Goal: Information Seeking & Learning: Learn about a topic

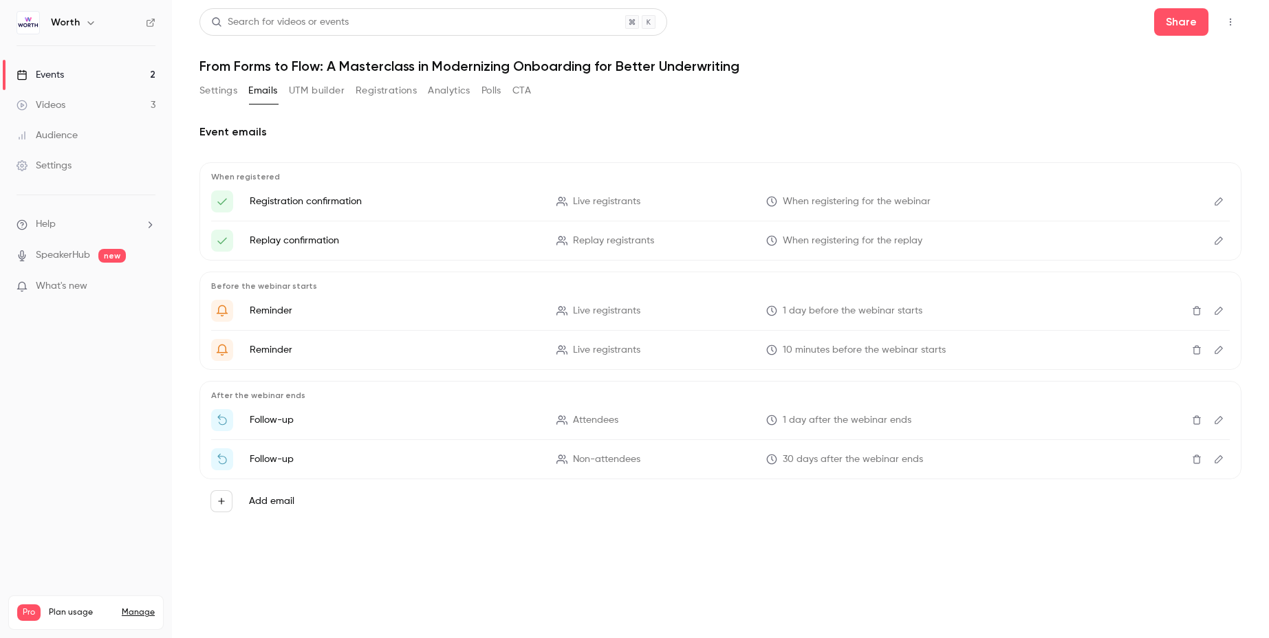
click at [101, 72] on link "Events 2" at bounding box center [86, 75] width 172 height 30
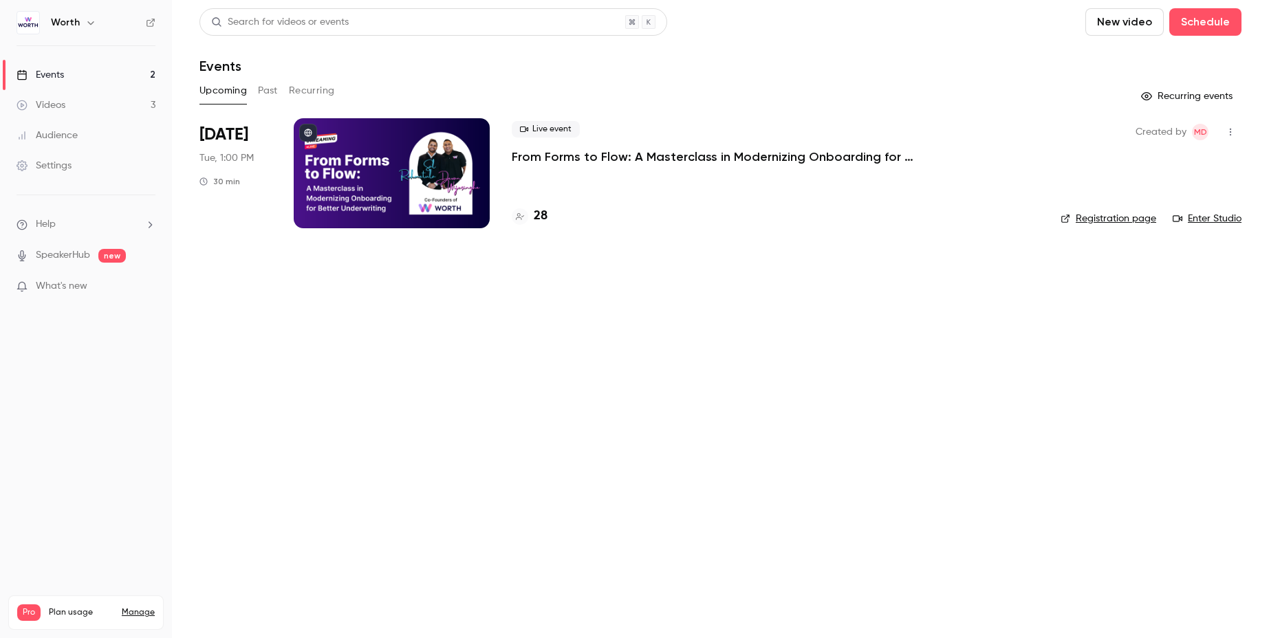
click at [68, 84] on link "Events 2" at bounding box center [86, 75] width 172 height 30
click at [61, 105] on div "Videos" at bounding box center [41, 105] width 49 height 14
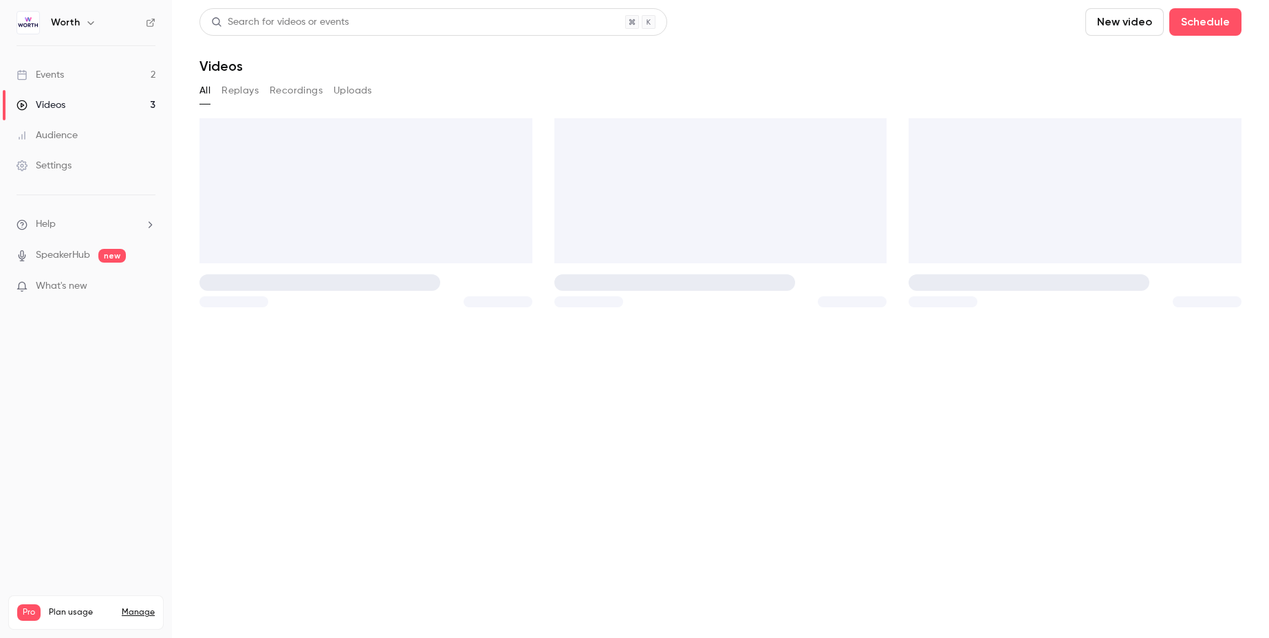
click at [68, 77] on link "Events 2" at bounding box center [86, 75] width 172 height 30
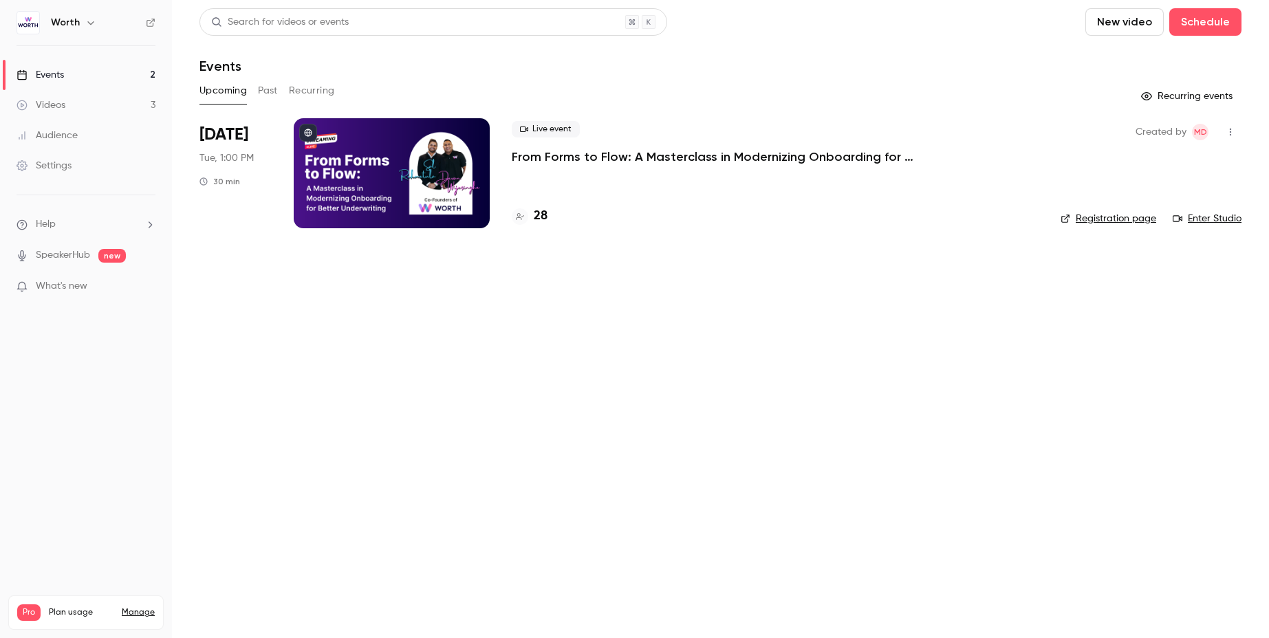
click at [272, 91] on button "Past" at bounding box center [268, 91] width 20 height 22
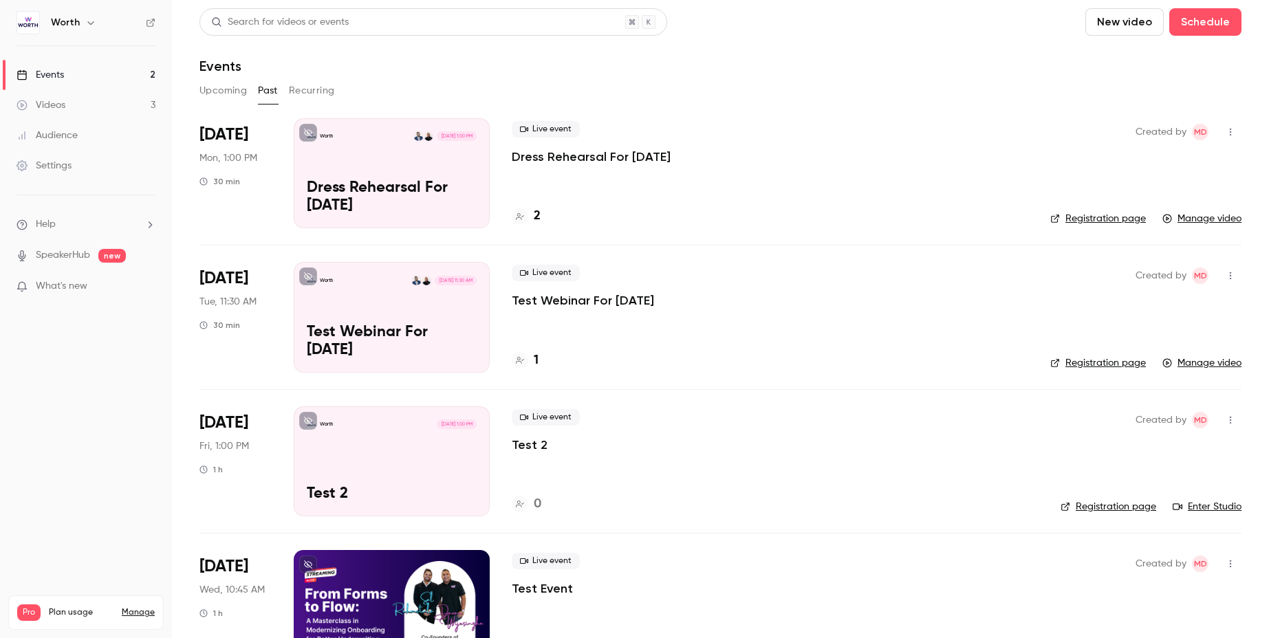
click at [314, 195] on p "Dress Rehearsal For [DATE]" at bounding box center [392, 198] width 170 height 36
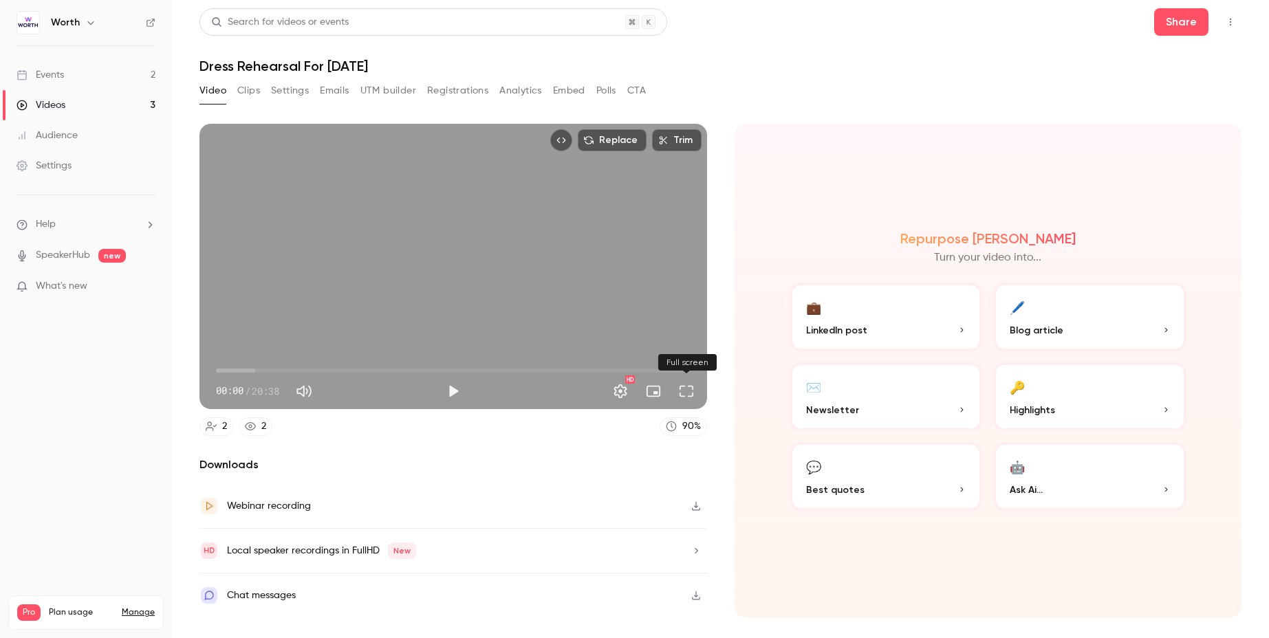
click at [688, 387] on button "Full screen" at bounding box center [687, 392] width 28 height 28
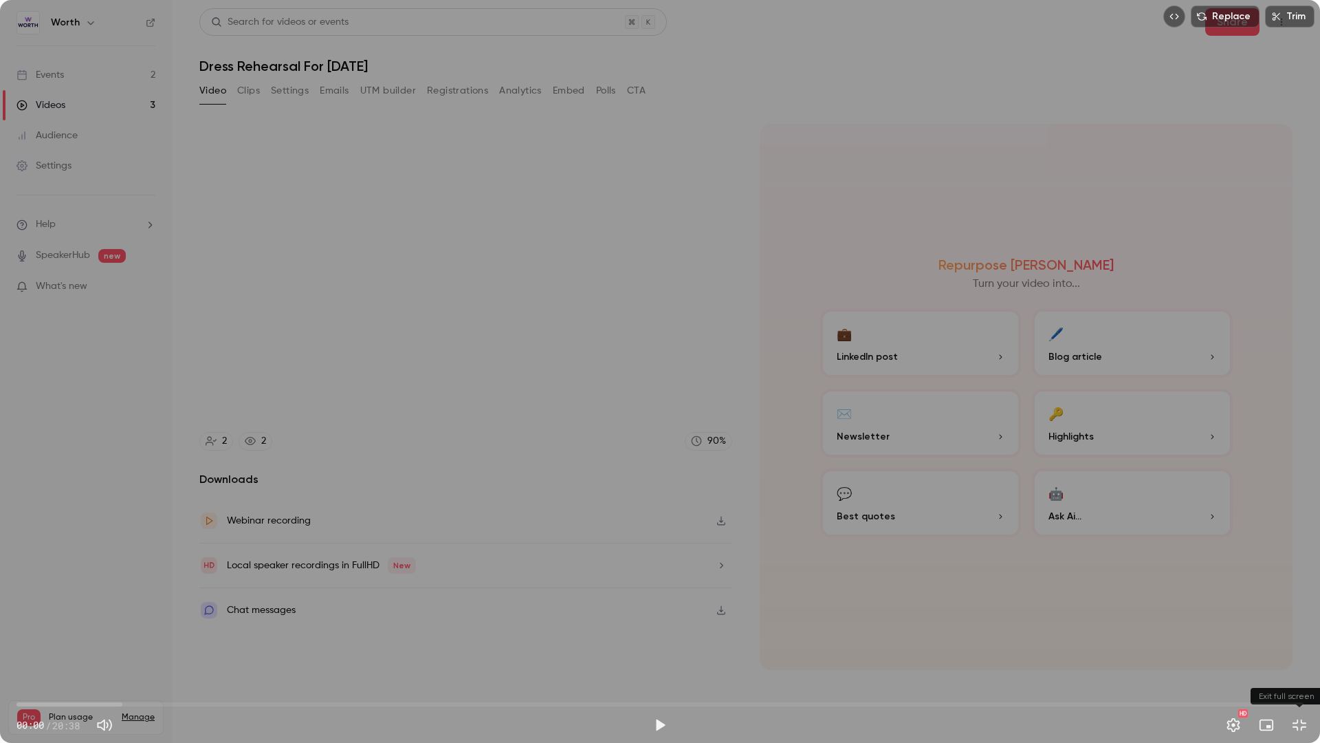
click at [1268, 638] on button "Exit full screen" at bounding box center [1300, 725] width 28 height 28
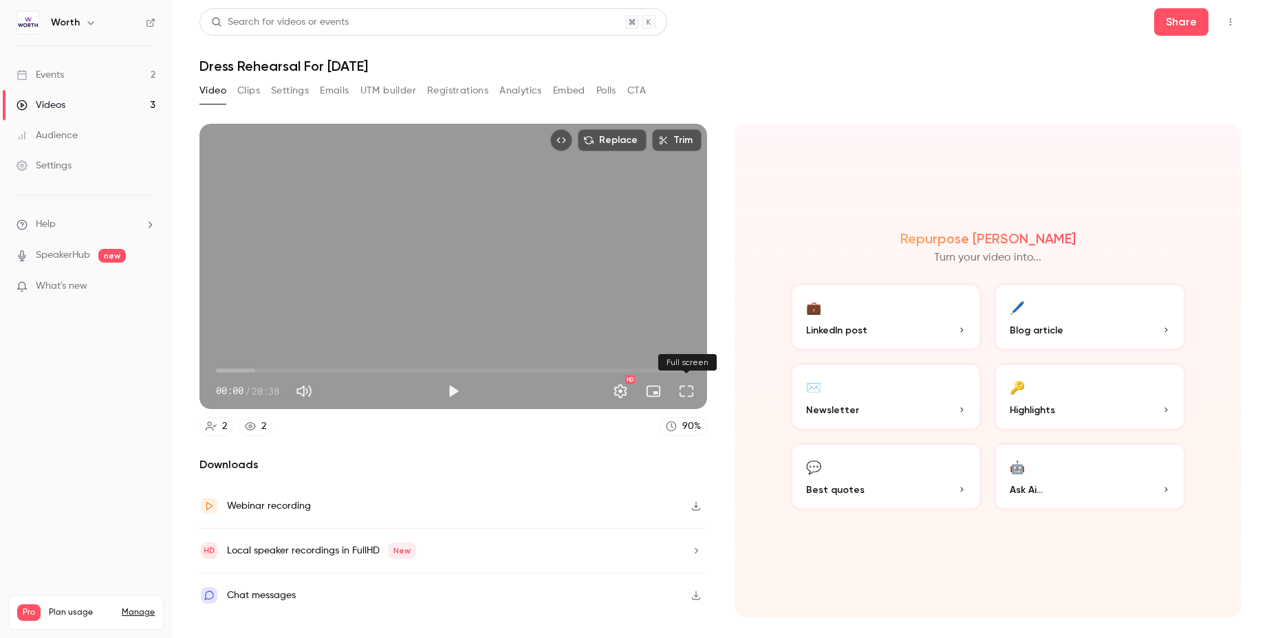
click at [683, 391] on button "Full screen" at bounding box center [687, 392] width 28 height 28
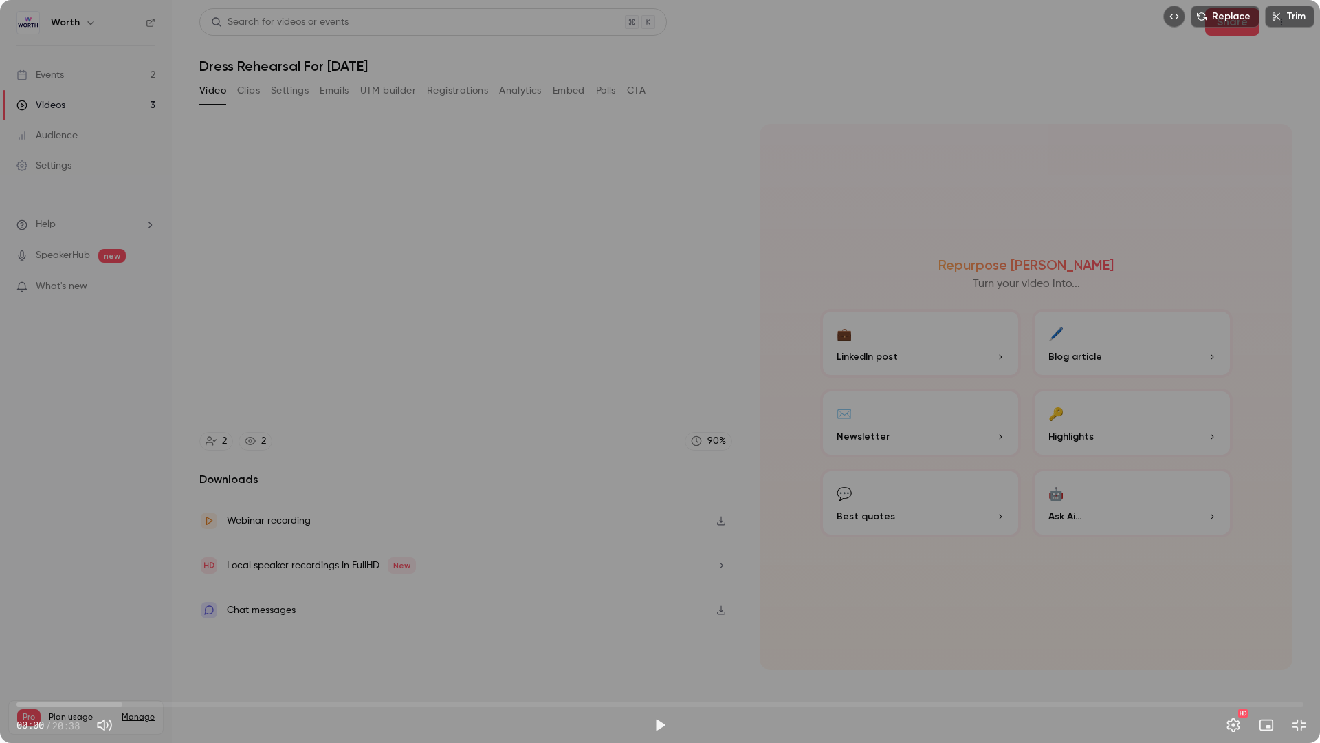
click at [855, 486] on div "Replace Trim 00:00 00:00 / 20:38 HD" at bounding box center [660, 371] width 1320 height 743
click at [496, 342] on div "Replace Trim 00:00 00:00 / 20:38 HD" at bounding box center [660, 371] width 1320 height 743
click at [1001, 294] on div "Replace Trim 00:01 00:01 / 20:38 HD" at bounding box center [660, 371] width 1320 height 743
click at [139, 519] on div "Replace Trim 00:44 00:44 / 20:38 HD" at bounding box center [660, 371] width 1320 height 743
click at [105, 515] on div "Replace Trim 00:44 00:44 / 20:38 HD" at bounding box center [660, 371] width 1320 height 743
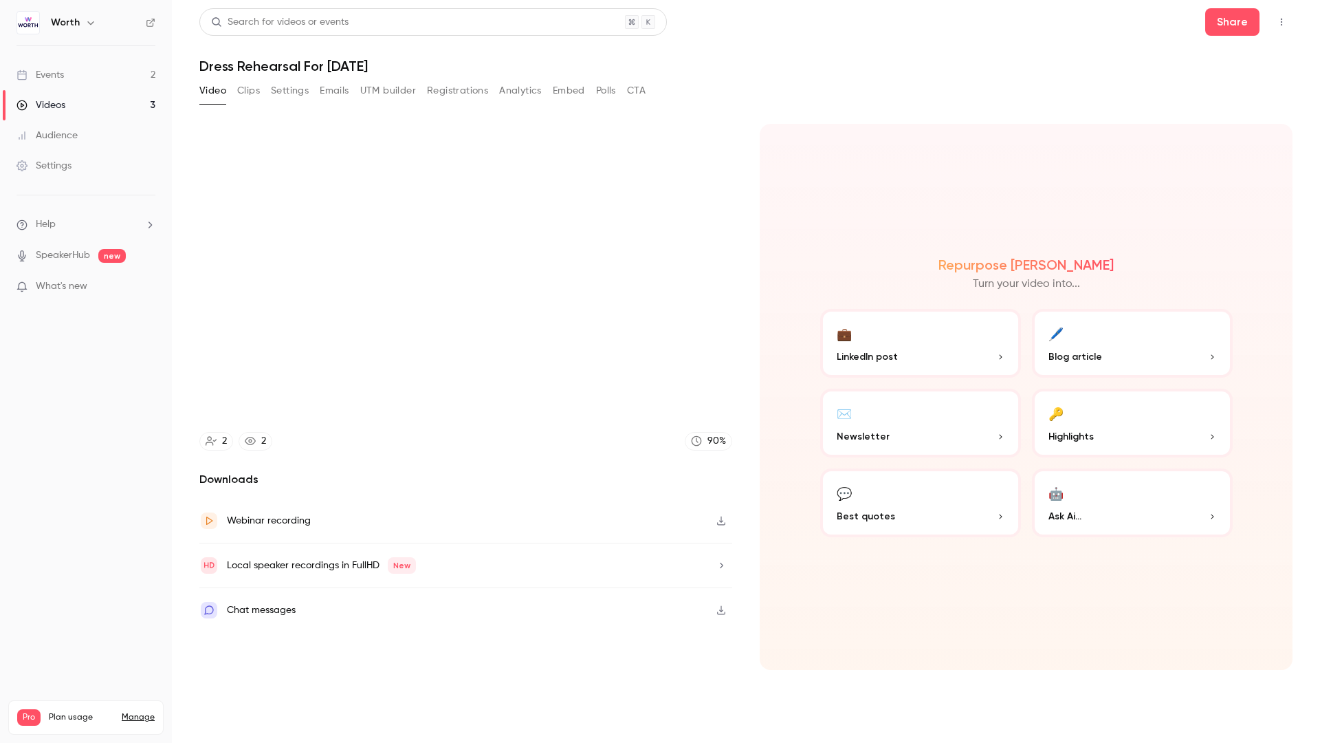
click at [105, 515] on video at bounding box center [660, 371] width 1320 height 743
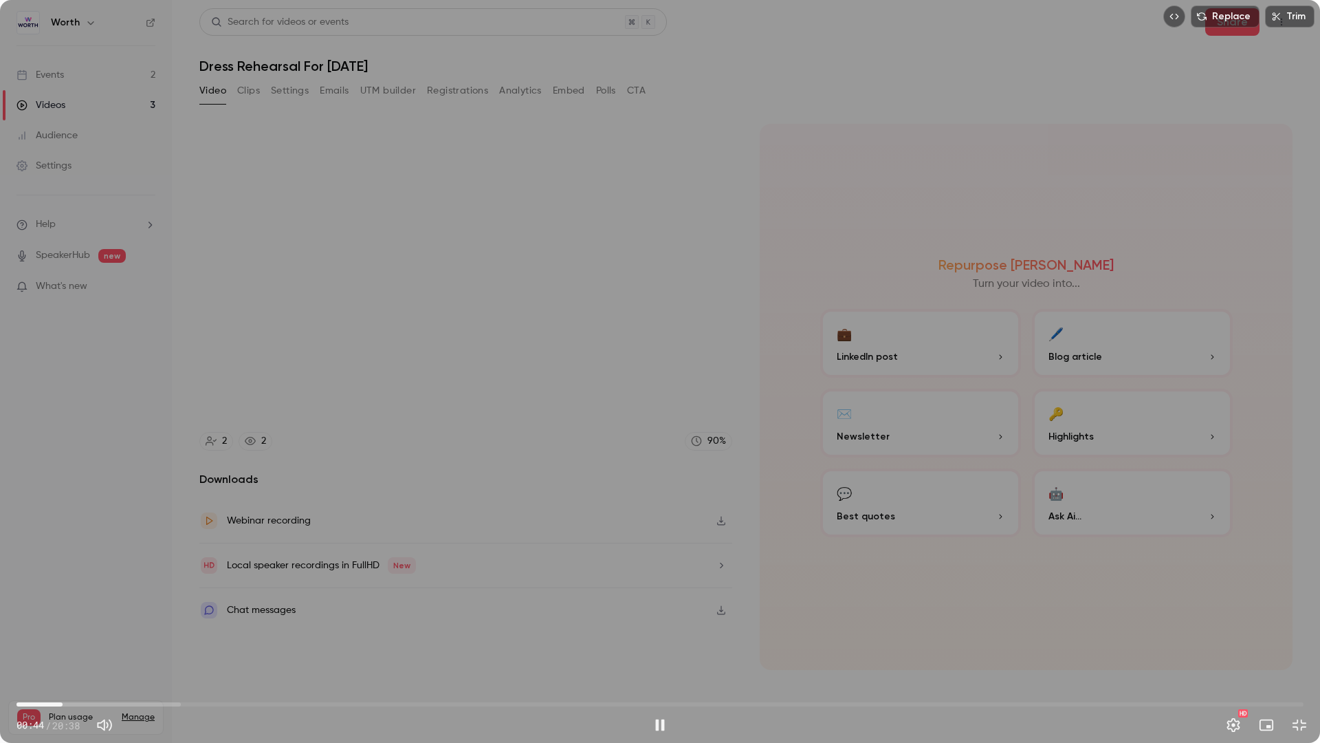
drag, startPoint x: 74, startPoint y: 706, endPoint x: 63, endPoint y: 703, distance: 11.5
click at [63, 638] on span "00:44" at bounding box center [63, 704] width 4 height 4
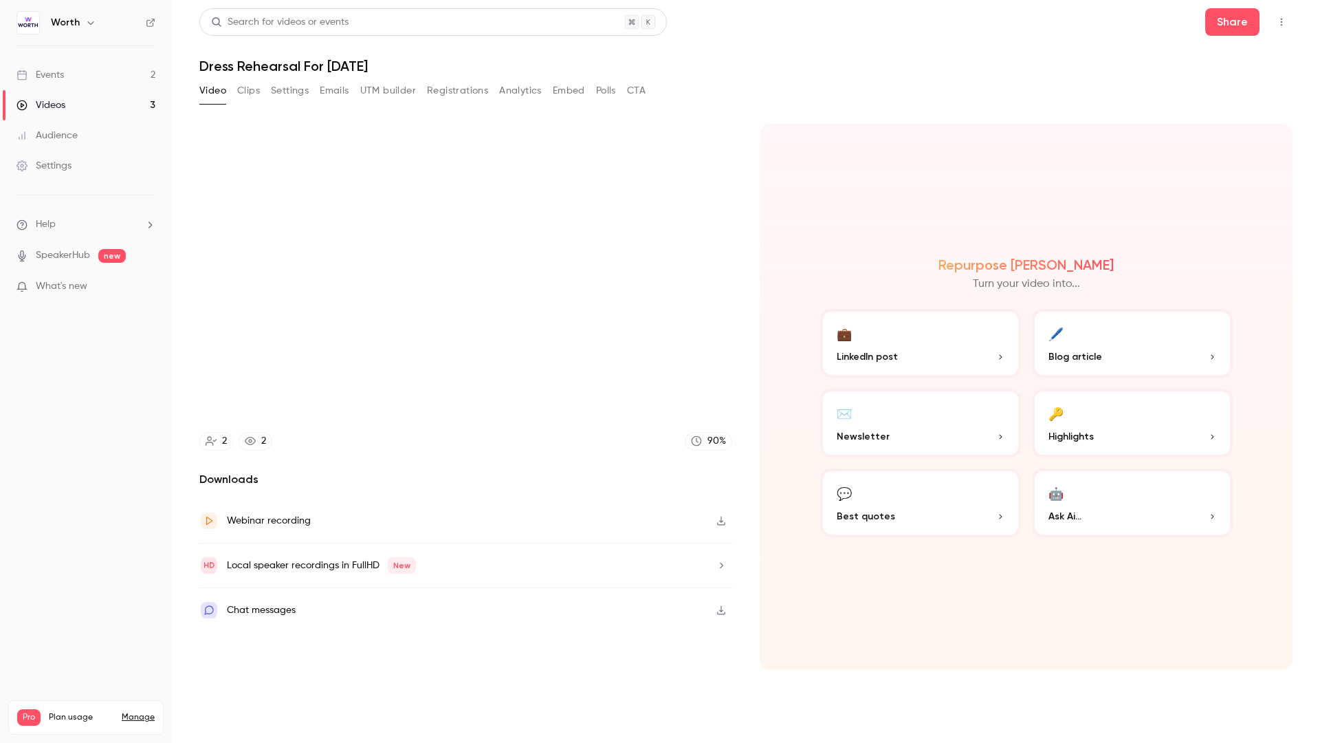
click at [70, 619] on video at bounding box center [660, 371] width 1320 height 743
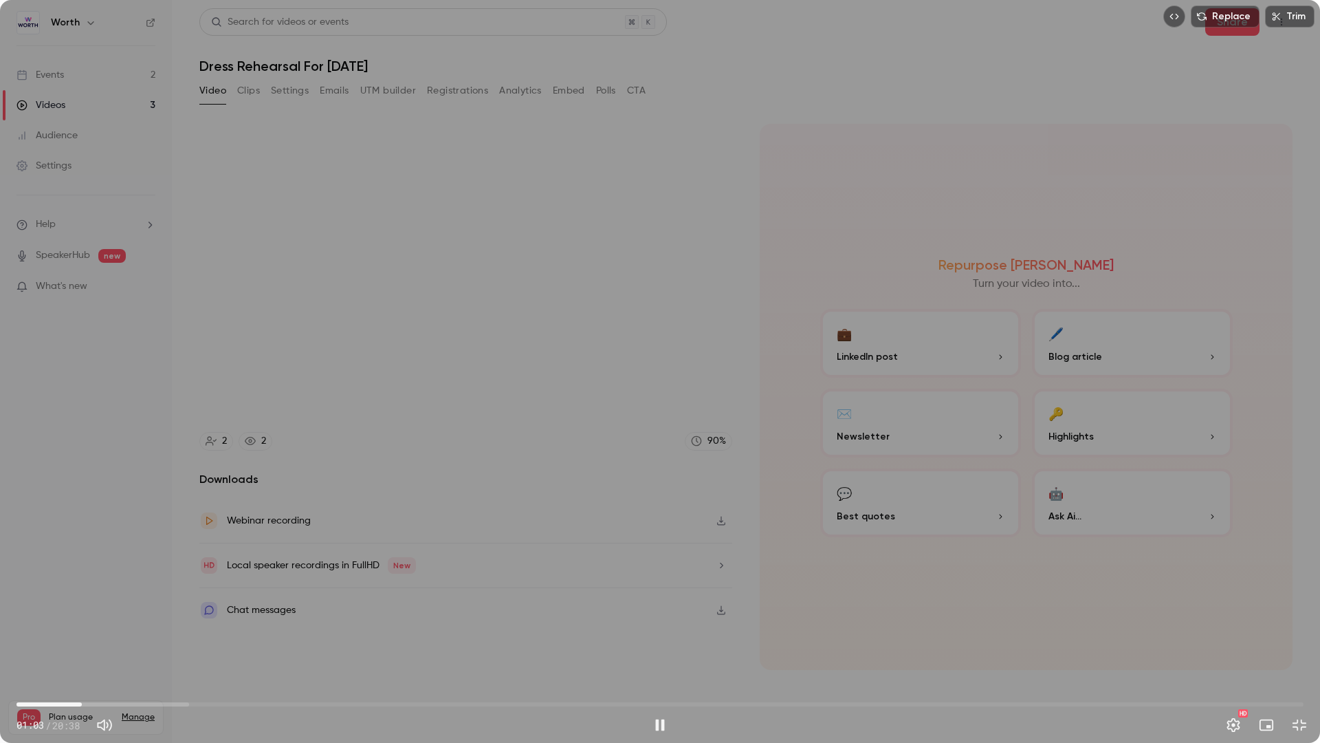
click at [113, 587] on div "Replace Trim 01:03 01:03 / 20:38 HD" at bounding box center [660, 371] width 1320 height 743
click at [586, 483] on div "Replace Trim 01:03 01:03 / 20:38 HD" at bounding box center [660, 371] width 1320 height 743
click at [275, 638] on div "Replace Trim 02:52 02:52 / 20:38 HD" at bounding box center [660, 371] width 1320 height 743
click at [673, 638] on button "Play" at bounding box center [660, 725] width 28 height 28
click at [240, 638] on span "03:35" at bounding box center [240, 704] width 4 height 4
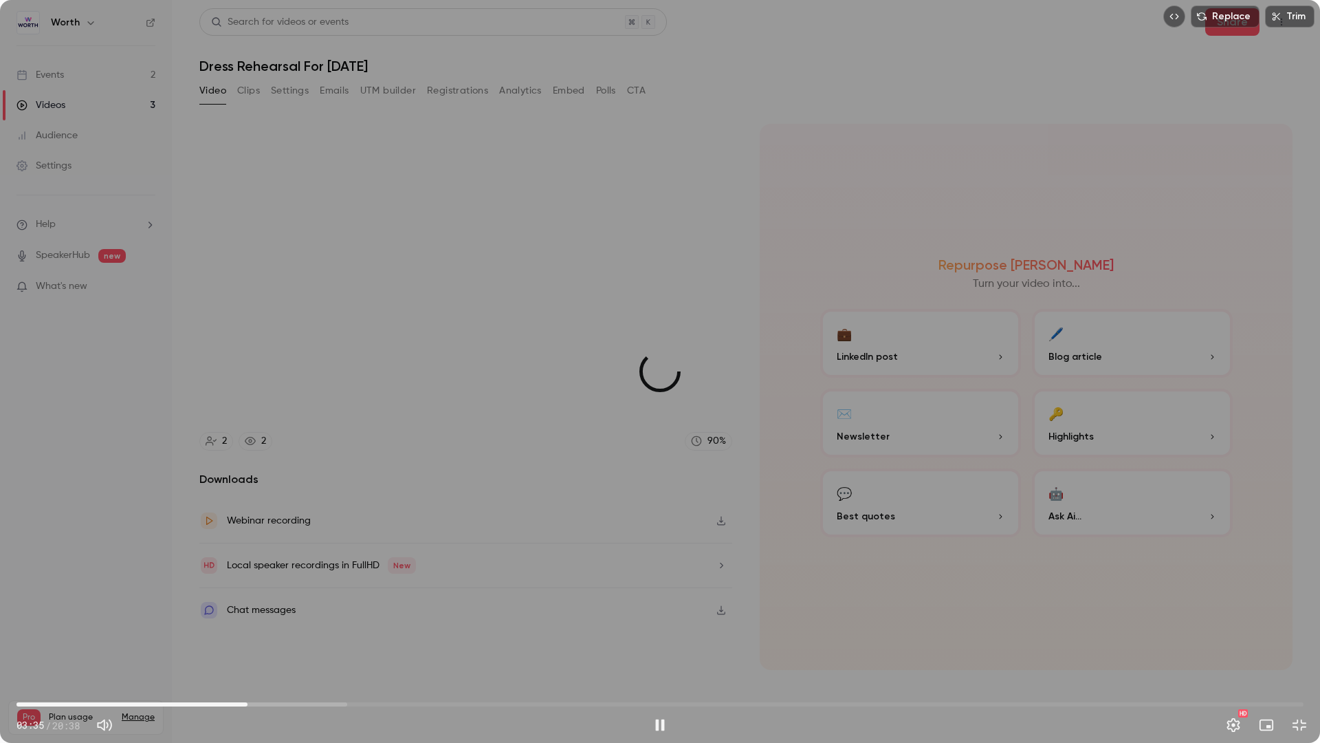
drag, startPoint x: 240, startPoint y: 704, endPoint x: 248, endPoint y: 703, distance: 8.3
click at [248, 638] on span "03:42" at bounding box center [248, 704] width 4 height 4
click at [259, 638] on span "03:45" at bounding box center [660, 704] width 1287 height 22
click at [271, 638] on span "04:04" at bounding box center [660, 704] width 1287 height 22
click at [576, 469] on div "Replace Trim 06:08 06:08 / 20:38 HD" at bounding box center [660, 371] width 1320 height 743
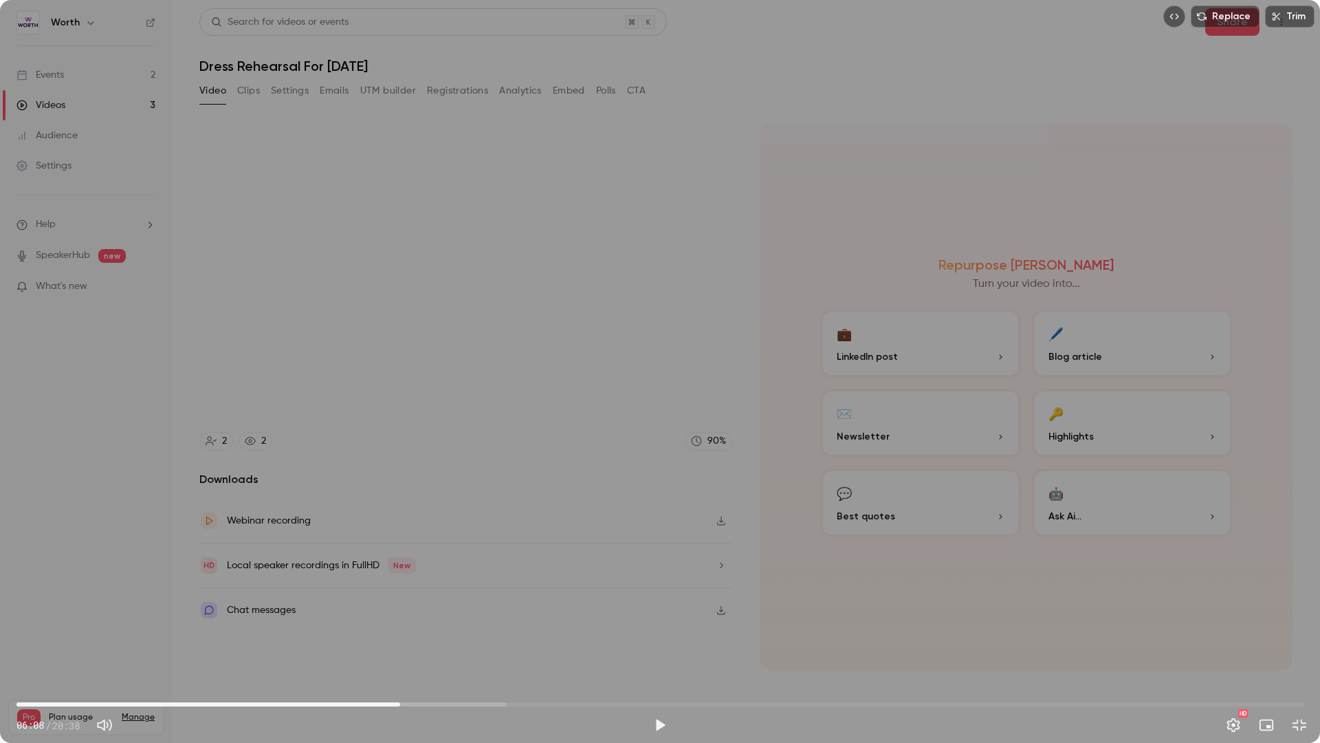
click at [709, 499] on div "Replace Trim 06:08 06:08 / 20:38 HD" at bounding box center [660, 371] width 1320 height 743
click at [408, 638] on span "06:16" at bounding box center [408, 704] width 4 height 4
click at [415, 638] on span "06:23" at bounding box center [415, 704] width 4 height 4
click at [417, 638] on span "06:23" at bounding box center [415, 704] width 4 height 4
click at [432, 638] on span "06:39" at bounding box center [660, 704] width 1287 height 22
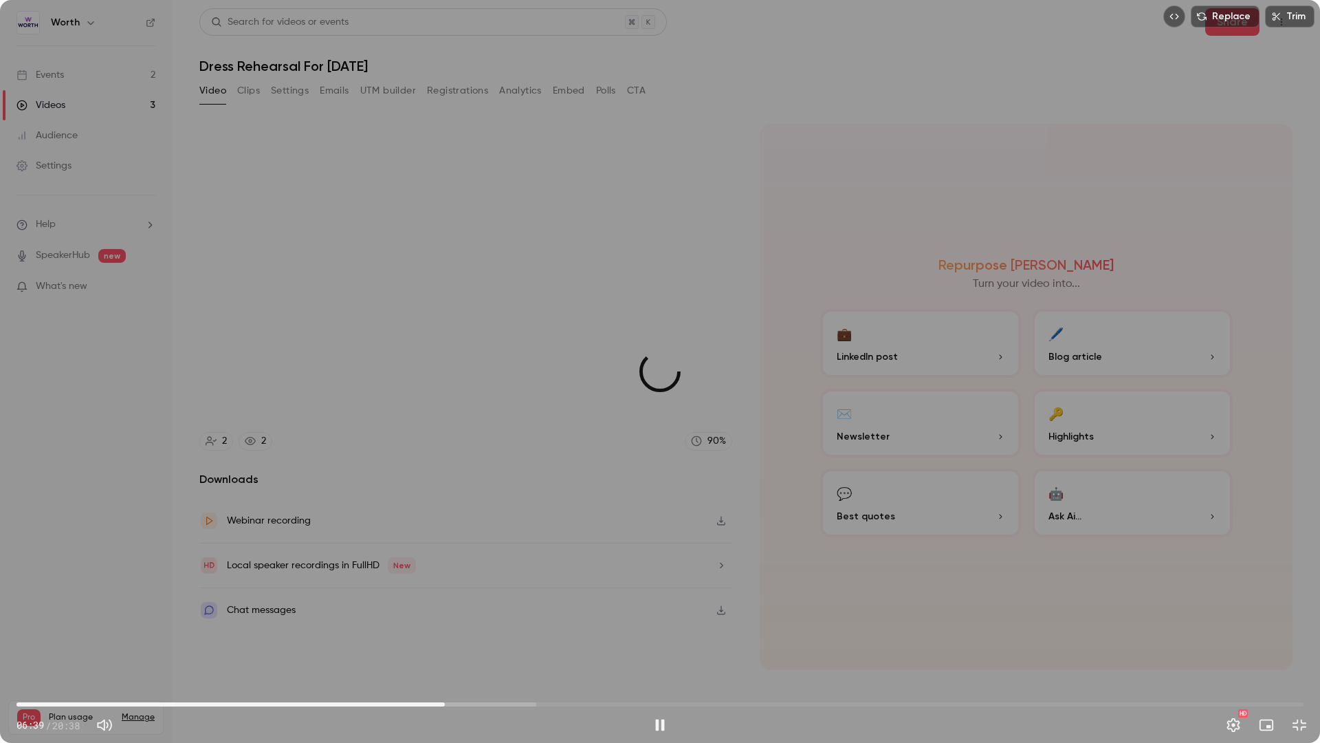
click at [445, 638] on span "06:52" at bounding box center [660, 704] width 1287 height 22
click at [454, 638] on span "06:52" at bounding box center [660, 704] width 1287 height 22
click at [463, 638] on span "07:09" at bounding box center [660, 704] width 1287 height 22
click at [472, 638] on span "07:18" at bounding box center [660, 704] width 1287 height 22
click at [483, 638] on span "07:29" at bounding box center [660, 704] width 1287 height 22
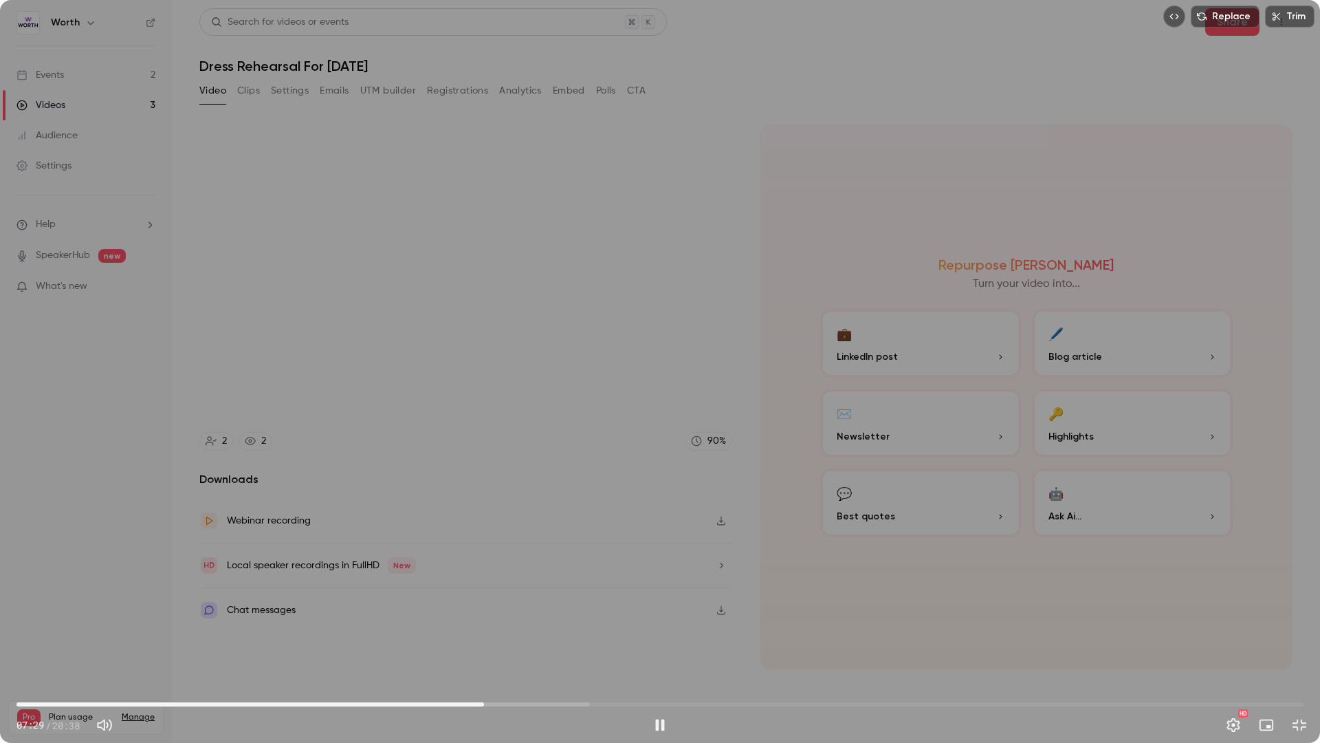
click at [493, 638] on span "07:29" at bounding box center [660, 704] width 1287 height 22
click at [503, 638] on span "07:38" at bounding box center [660, 704] width 1287 height 22
click at [516, 638] on span "07:48" at bounding box center [660, 704] width 1287 height 22
click at [526, 638] on span "08:10" at bounding box center [660, 704] width 1287 height 22
click at [543, 638] on span "08:26" at bounding box center [660, 704] width 1287 height 22
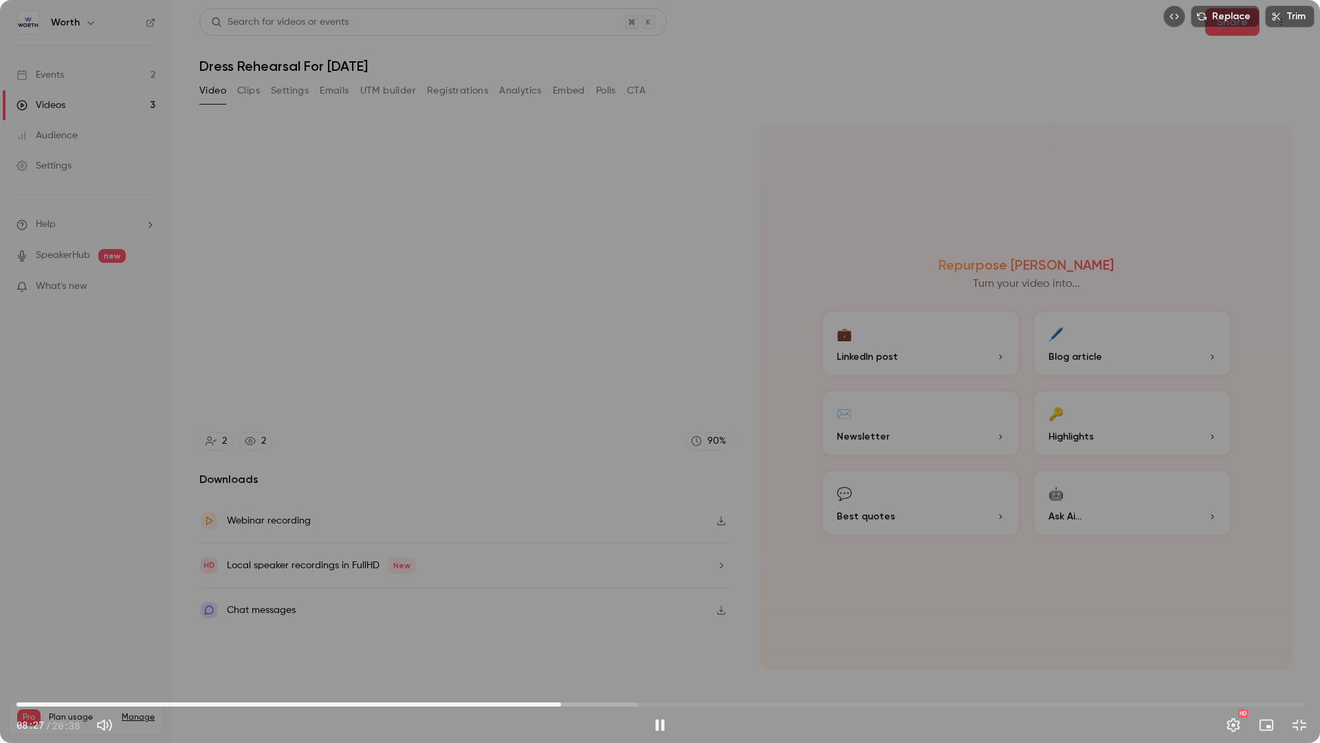
click at [561, 638] on span "08:43" at bounding box center [660, 704] width 1287 height 22
click at [545, 638] on span "08:28" at bounding box center [660, 704] width 1287 height 22
click at [717, 514] on div "Replace Trim 08:53 08:53 / 20:38 HD" at bounding box center [660, 371] width 1320 height 743
click at [717, 514] on div "Replace Trim 08:54 08:54 / 20:38 HD" at bounding box center [660, 371] width 1320 height 743
click at [495, 440] on div "Replace Trim 09:05 09:05 / 20:38 HD" at bounding box center [660, 371] width 1320 height 743
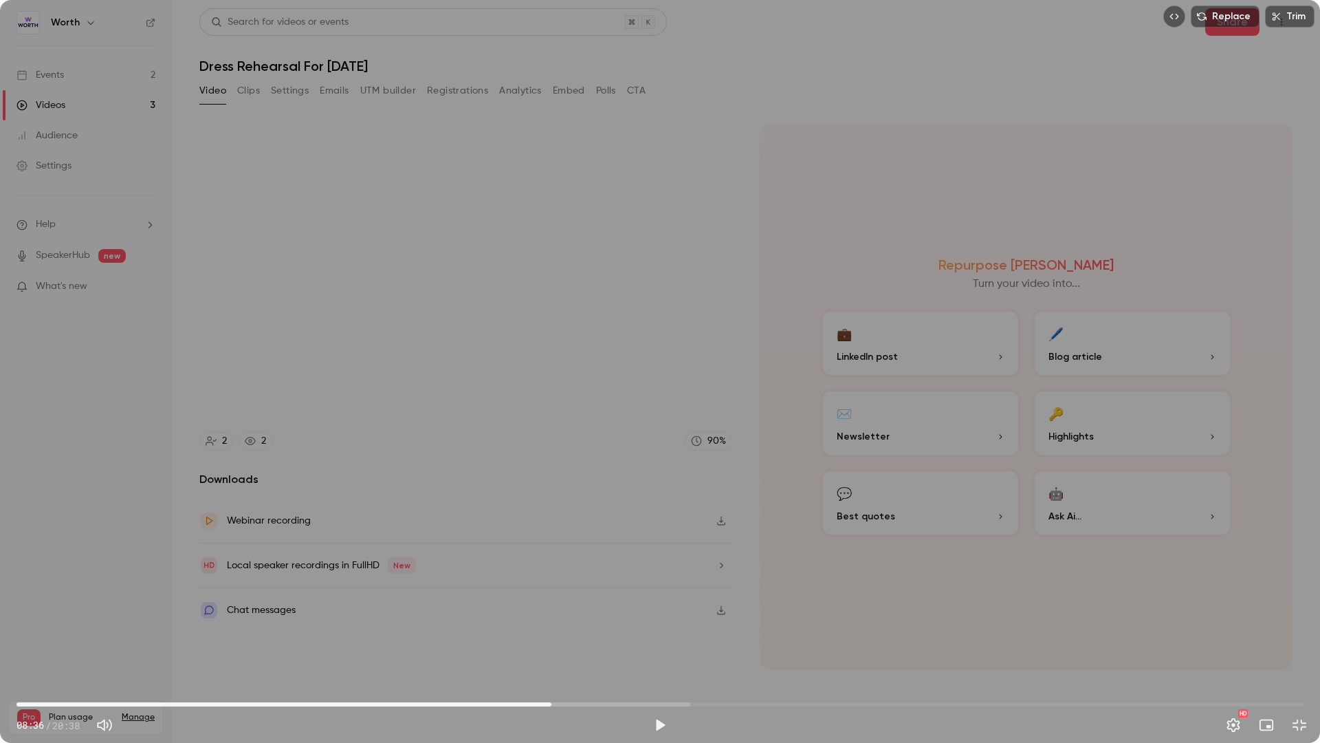
drag, startPoint x: 574, startPoint y: 702, endPoint x: 550, endPoint y: 702, distance: 24.1
click at [550, 638] on span "08:34" at bounding box center [660, 704] width 1287 height 22
click at [536, 638] on span "08:32" at bounding box center [660, 704] width 1287 height 22
click at [524, 638] on span "08:10" at bounding box center [660, 704] width 1287 height 22
click at [519, 638] on span "08:02" at bounding box center [518, 704] width 4 height 4
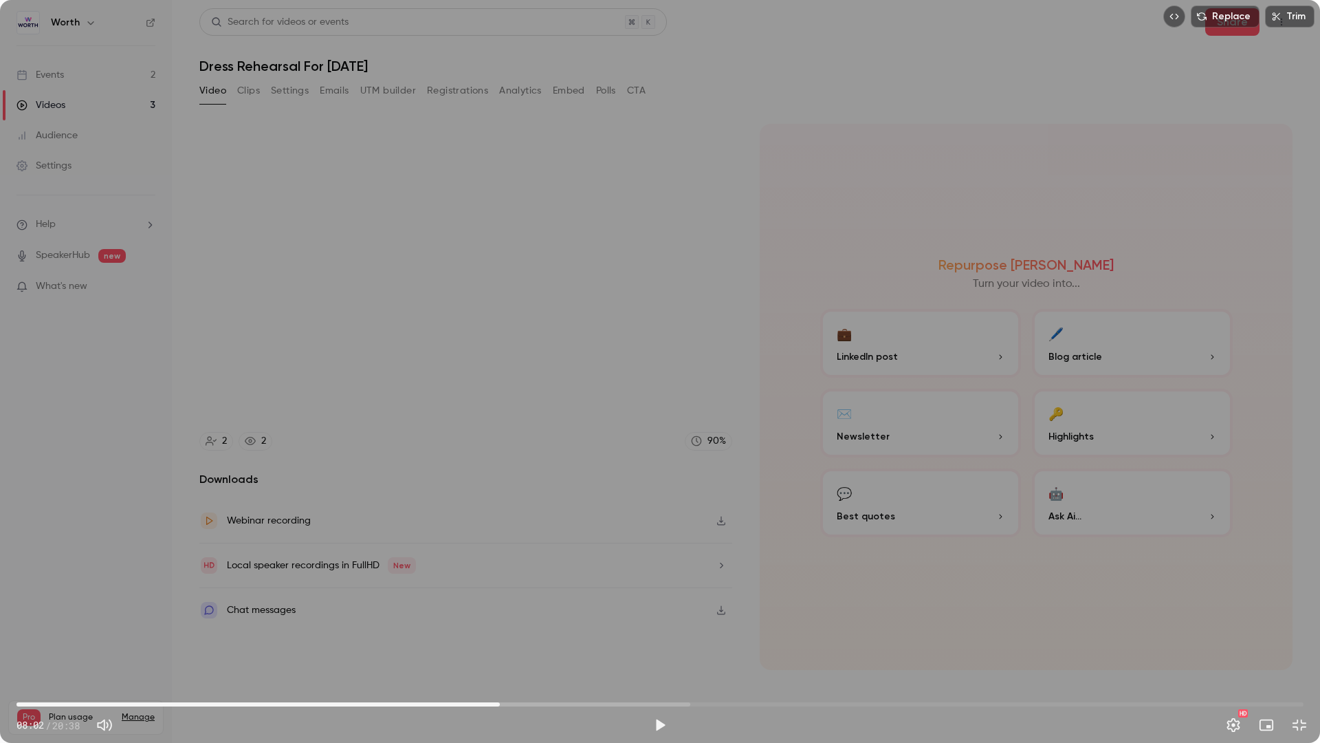
click at [500, 638] on span "07:45" at bounding box center [660, 704] width 1287 height 22
click at [485, 638] on span "07:30" at bounding box center [660, 704] width 1287 height 22
click at [464, 638] on span "07:10" at bounding box center [660, 704] width 1287 height 22
click at [443, 638] on span "07:10" at bounding box center [660, 704] width 1287 height 22
click at [430, 638] on span "06:37" at bounding box center [660, 704] width 1287 height 22
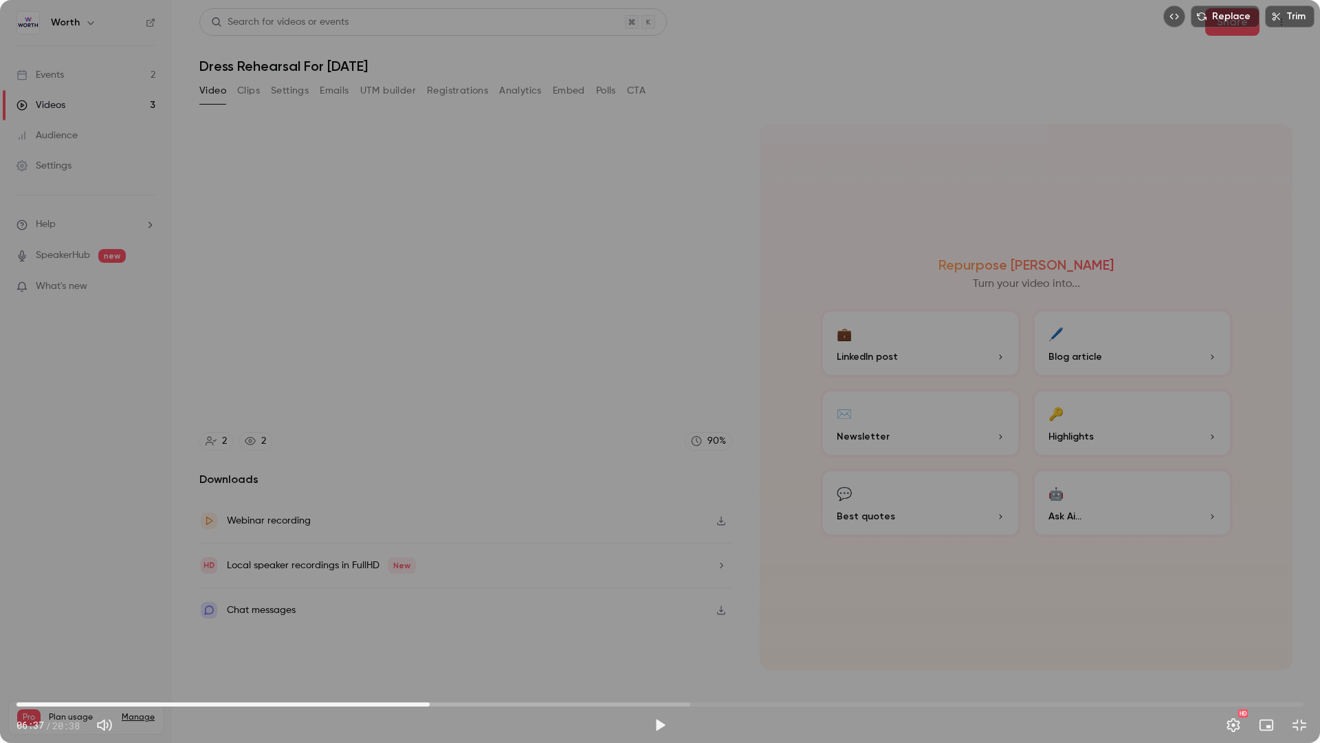
click at [402, 638] on span "06:37" at bounding box center [660, 704] width 1287 height 22
click at [371, 638] on span "05:41" at bounding box center [660, 704] width 1287 height 22
click at [655, 638] on button "Play" at bounding box center [660, 725] width 28 height 28
drag, startPoint x: 382, startPoint y: 702, endPoint x: 397, endPoint y: 702, distance: 15.1
click at [382, 638] on span "05:51" at bounding box center [660, 704] width 1287 height 22
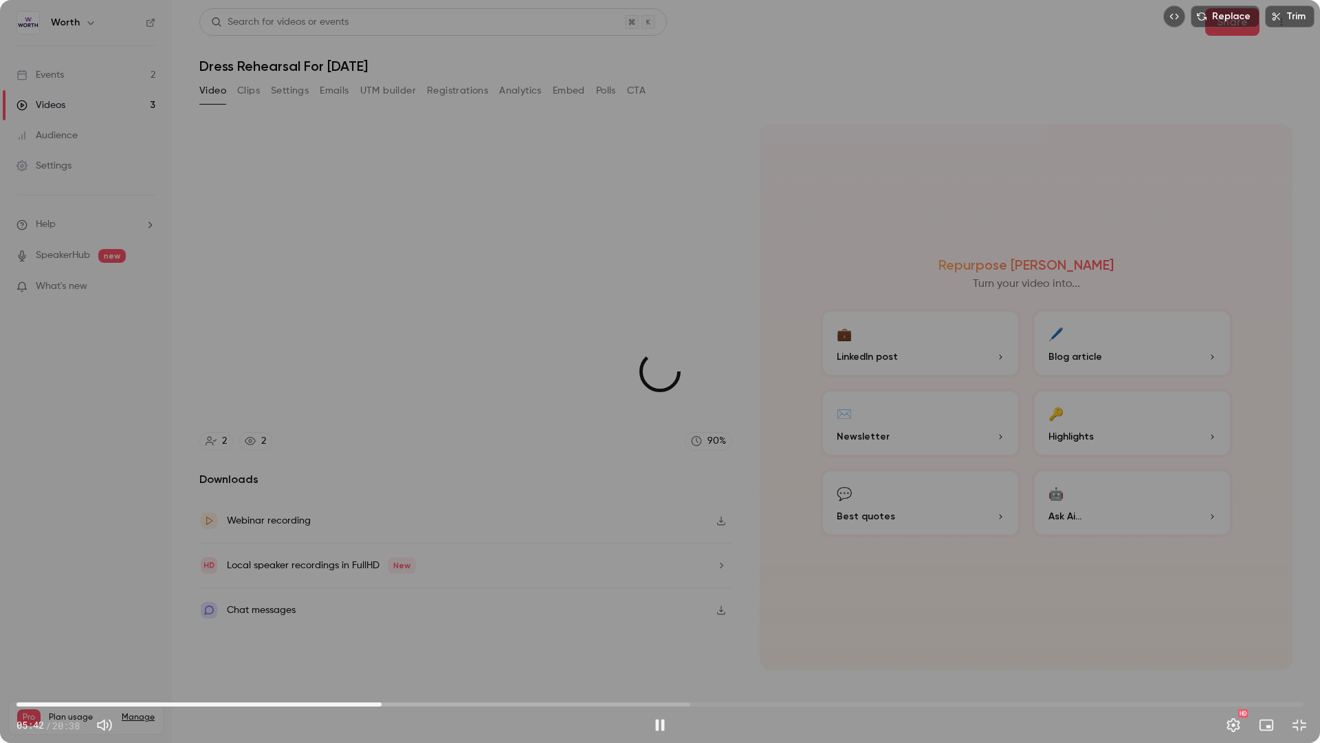
click at [398, 638] on span "05:51" at bounding box center [660, 704] width 1287 height 22
click at [411, 638] on span "06:07" at bounding box center [660, 704] width 1287 height 22
click at [466, 638] on span "07:12" at bounding box center [660, 704] width 1287 height 22
click at [508, 638] on span "07:53" at bounding box center [660, 704] width 1287 height 22
click at [550, 638] on span "07:53" at bounding box center [660, 704] width 1287 height 22
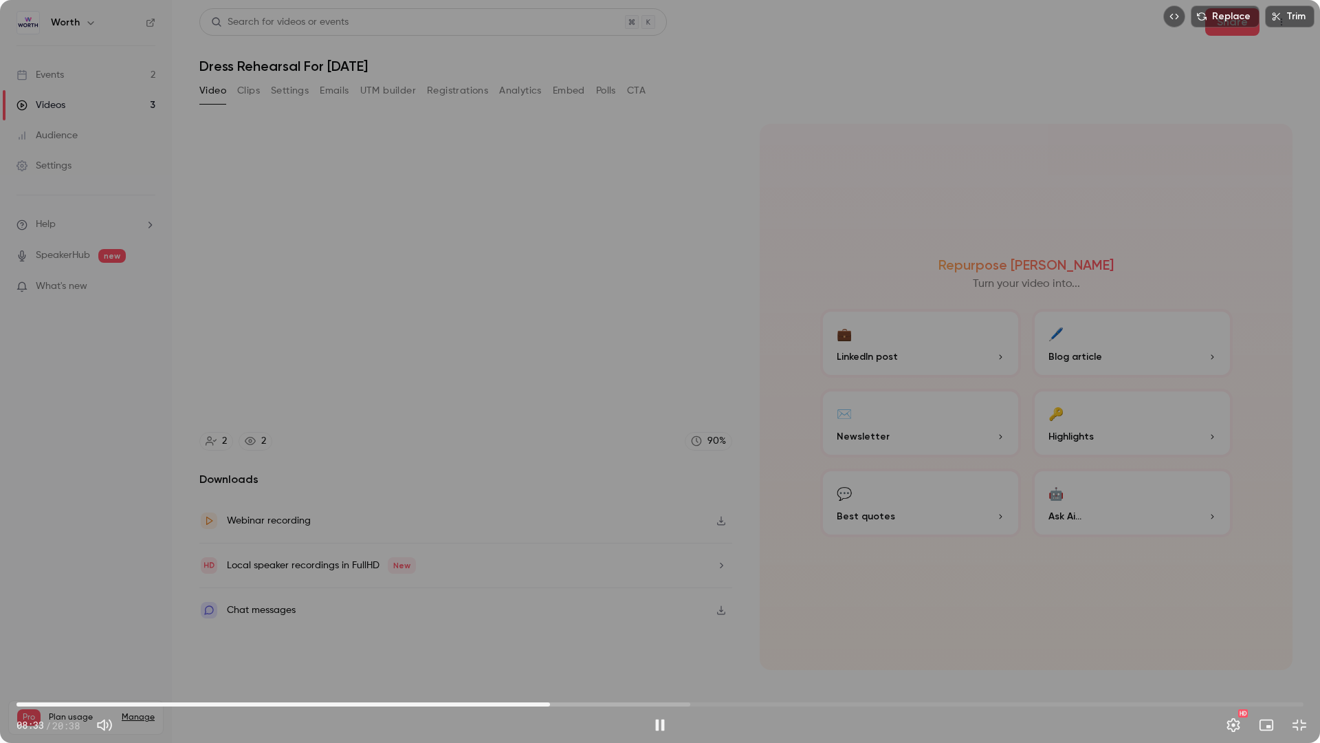
click at [587, 638] on span "08:33" at bounding box center [660, 704] width 1287 height 22
click at [561, 638] on span "08:43" at bounding box center [660, 704] width 1287 height 22
click at [657, 638] on button "Pause" at bounding box center [660, 725] width 28 height 28
click at [447, 638] on span "06:54" at bounding box center [660, 704] width 1287 height 22
click at [344, 638] on span "05:14" at bounding box center [660, 704] width 1287 height 22
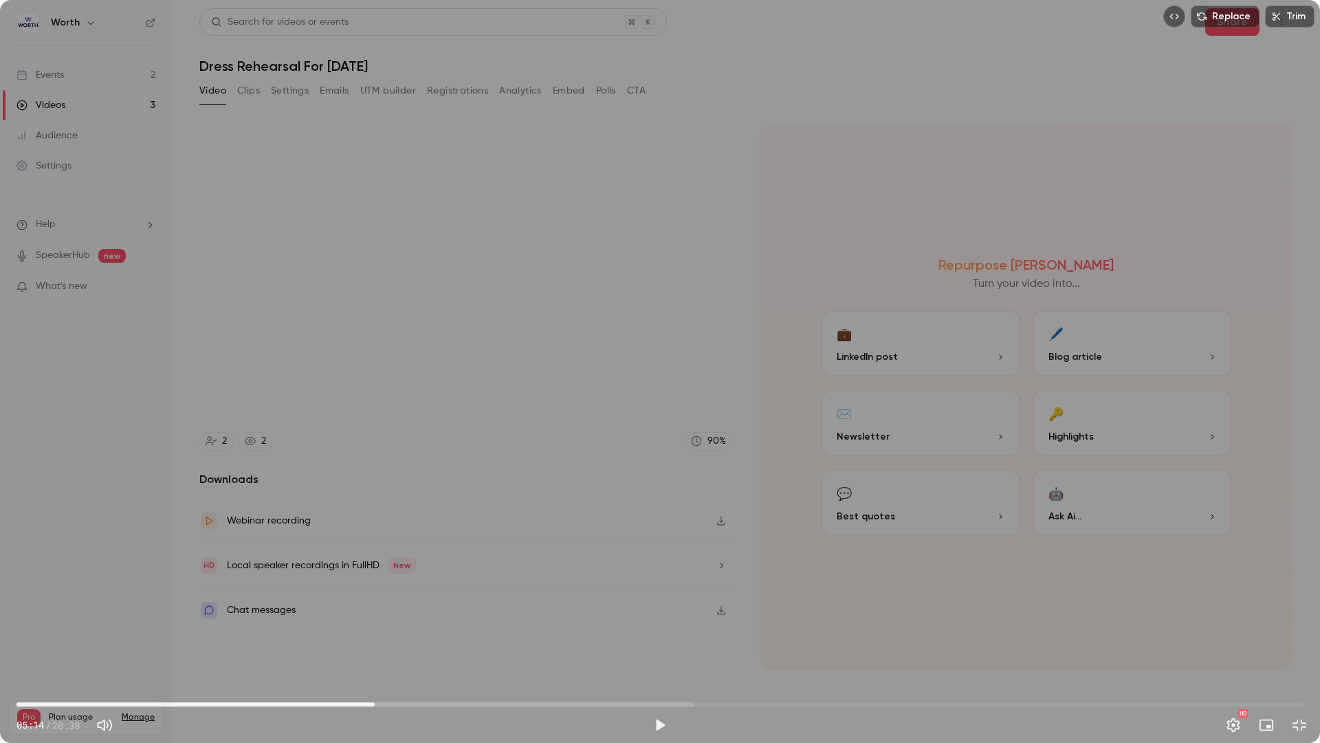
click at [375, 638] on span "05:44" at bounding box center [660, 704] width 1287 height 22
click at [384, 638] on span "05:53" at bounding box center [660, 704] width 1287 height 22
click at [390, 638] on span "05:59" at bounding box center [390, 704] width 4 height 4
click at [655, 638] on button "Play" at bounding box center [660, 725] width 28 height 28
click at [655, 638] on button "Pause" at bounding box center [660, 725] width 28 height 28
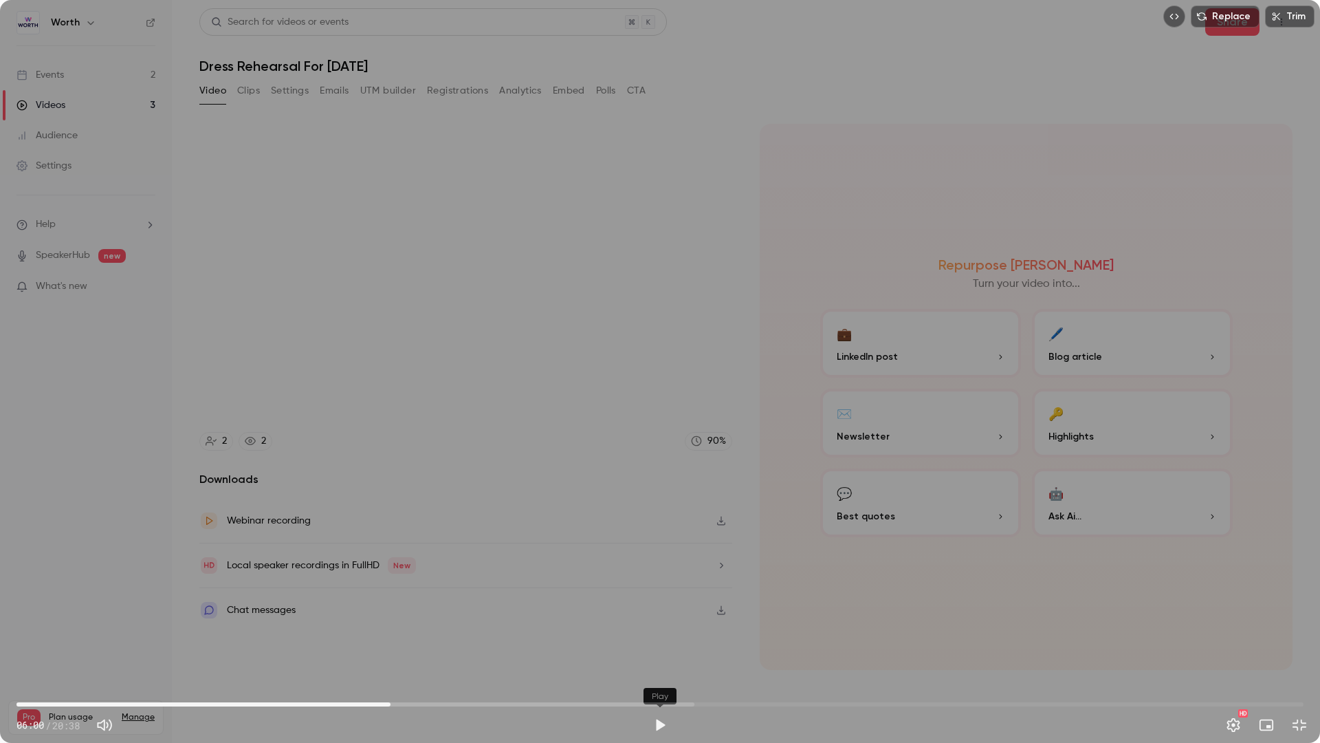
click at [653, 638] on button "Play" at bounding box center [660, 725] width 28 height 28
click at [459, 638] on span "07:05" at bounding box center [660, 704] width 1287 height 22
click at [490, 638] on span "07:05" at bounding box center [660, 704] width 1287 height 22
click at [511, 638] on span "07:55" at bounding box center [660, 704] width 1287 height 22
click at [520, 638] on span "08:04" at bounding box center [660, 704] width 1287 height 22
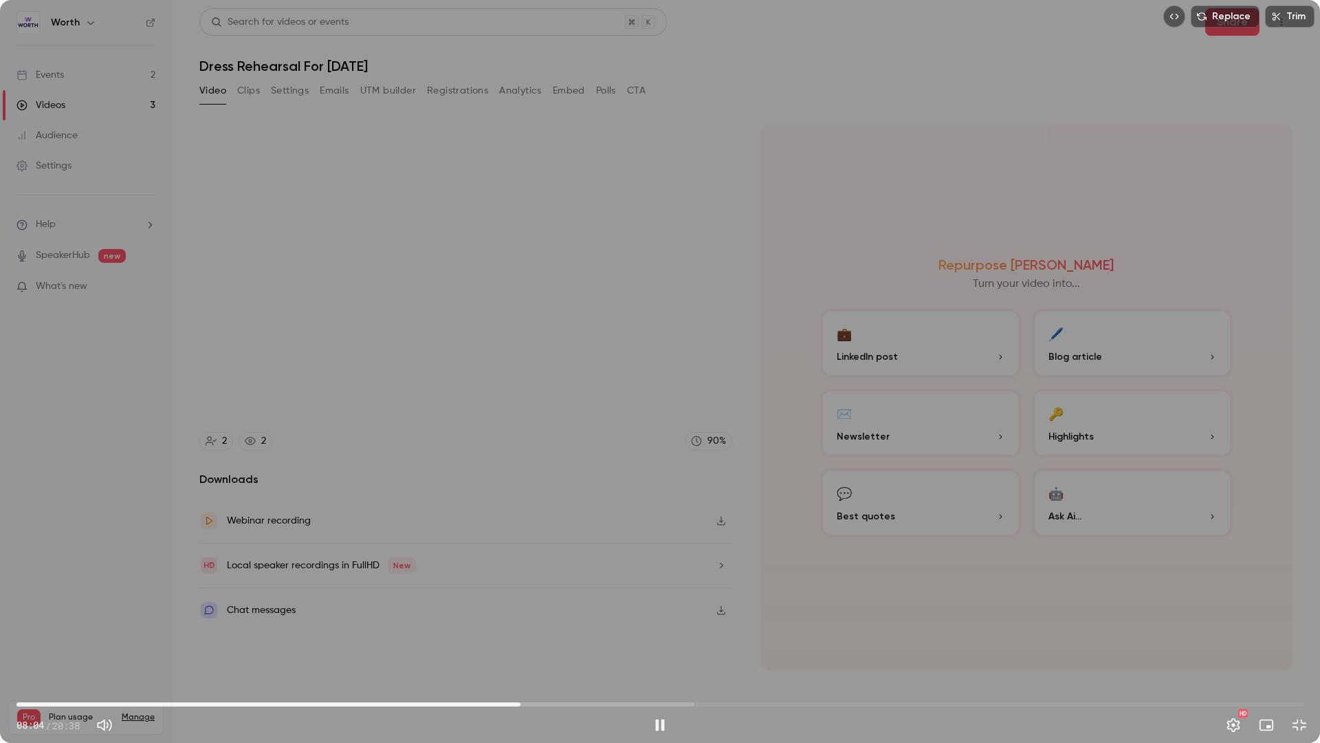
click at [541, 638] on span "08:04" at bounding box center [660, 704] width 1287 height 22
click at [567, 638] on span "08:49" at bounding box center [660, 704] width 1287 height 22
click at [589, 638] on span "09:10" at bounding box center [660, 704] width 1287 height 22
click at [611, 638] on span "09:10" at bounding box center [660, 704] width 1287 height 22
click at [634, 638] on span "09:32" at bounding box center [660, 704] width 1287 height 22
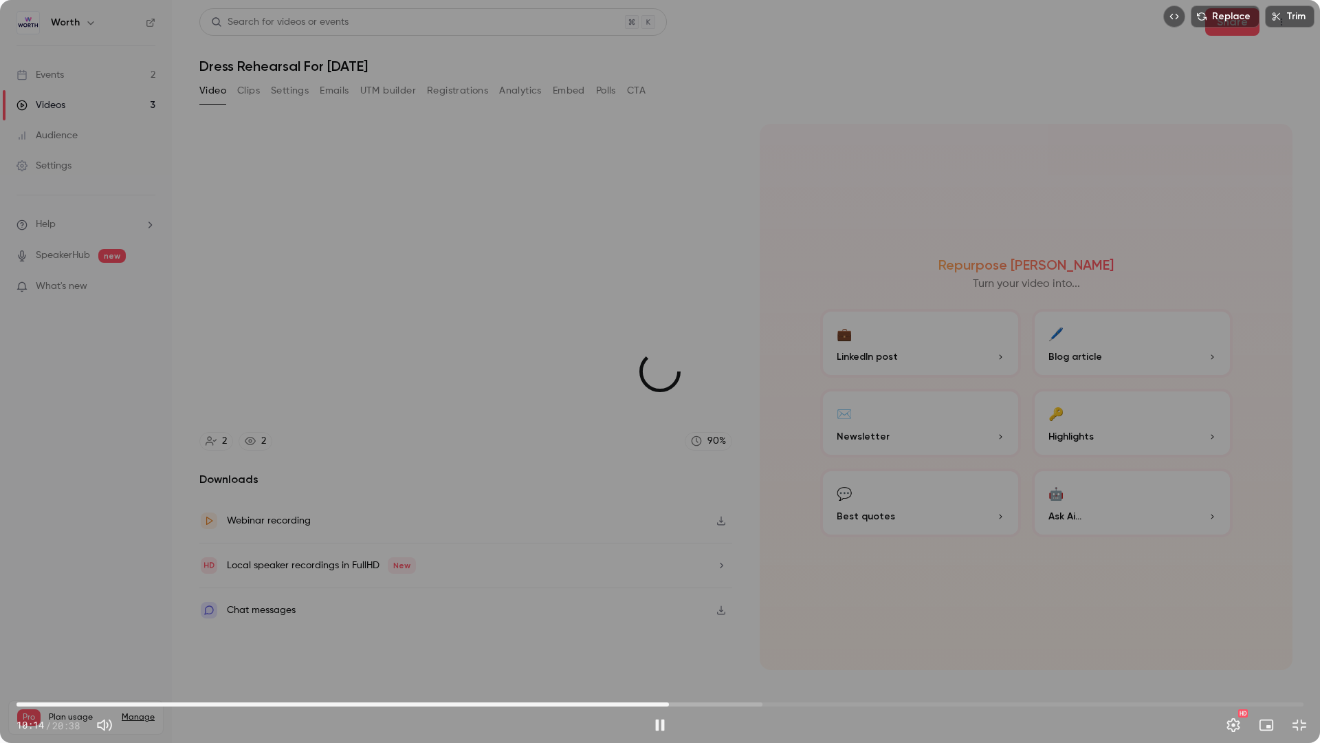
click at [669, 638] on span "10:27" at bounding box center [660, 704] width 1287 height 22
click at [682, 638] on span "10:39" at bounding box center [660, 704] width 1287 height 22
click at [697, 638] on span "10:54" at bounding box center [660, 704] width 1287 height 22
click at [724, 638] on span "11:20" at bounding box center [660, 704] width 1287 height 22
click at [739, 638] on span "11:34" at bounding box center [660, 704] width 1287 height 22
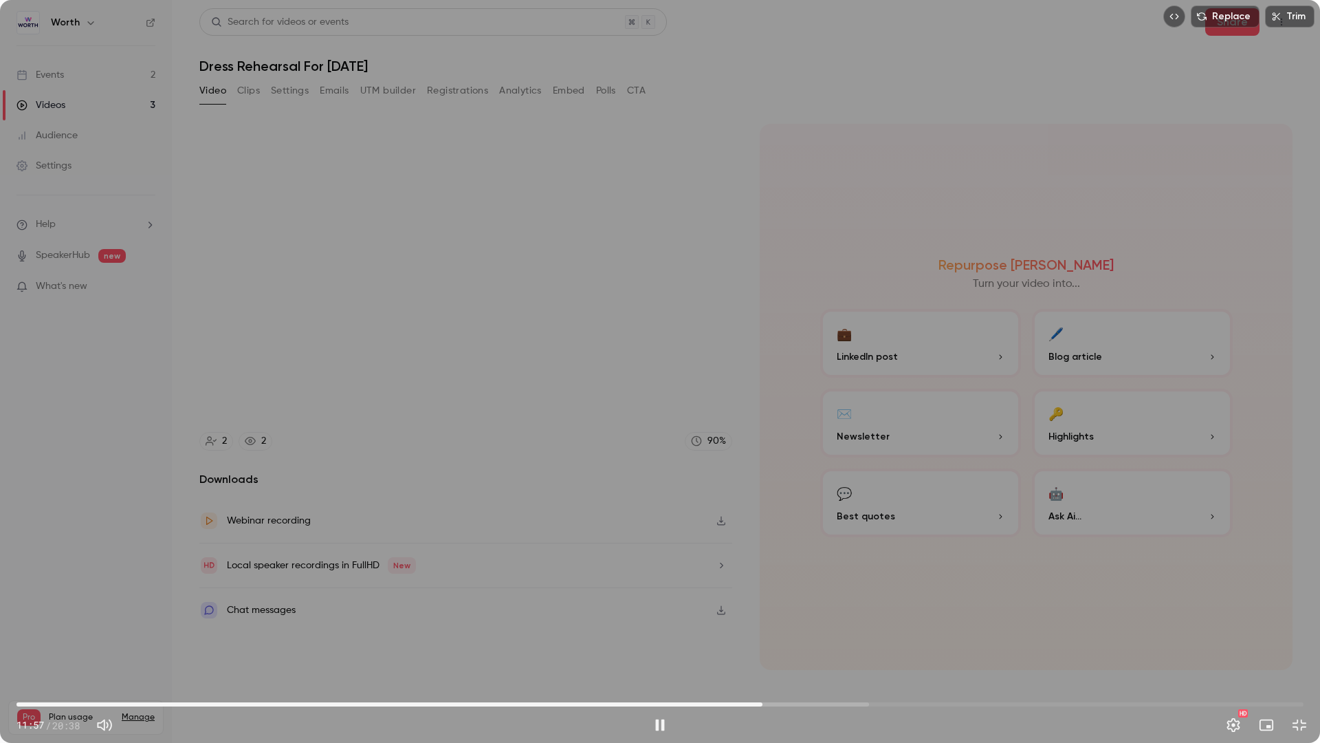
click at [864, 631] on div "Replace Trim 11:57 11:57 / 20:38 HD" at bounding box center [660, 371] width 1320 height 743
click at [715, 638] on span "11:57" at bounding box center [660, 704] width 1287 height 22
click at [660, 638] on span "10:19" at bounding box center [660, 704] width 1287 height 22
click at [673, 638] on span "10:31" at bounding box center [660, 704] width 1287 height 22
click at [656, 638] on button "Play" at bounding box center [660, 725] width 28 height 28
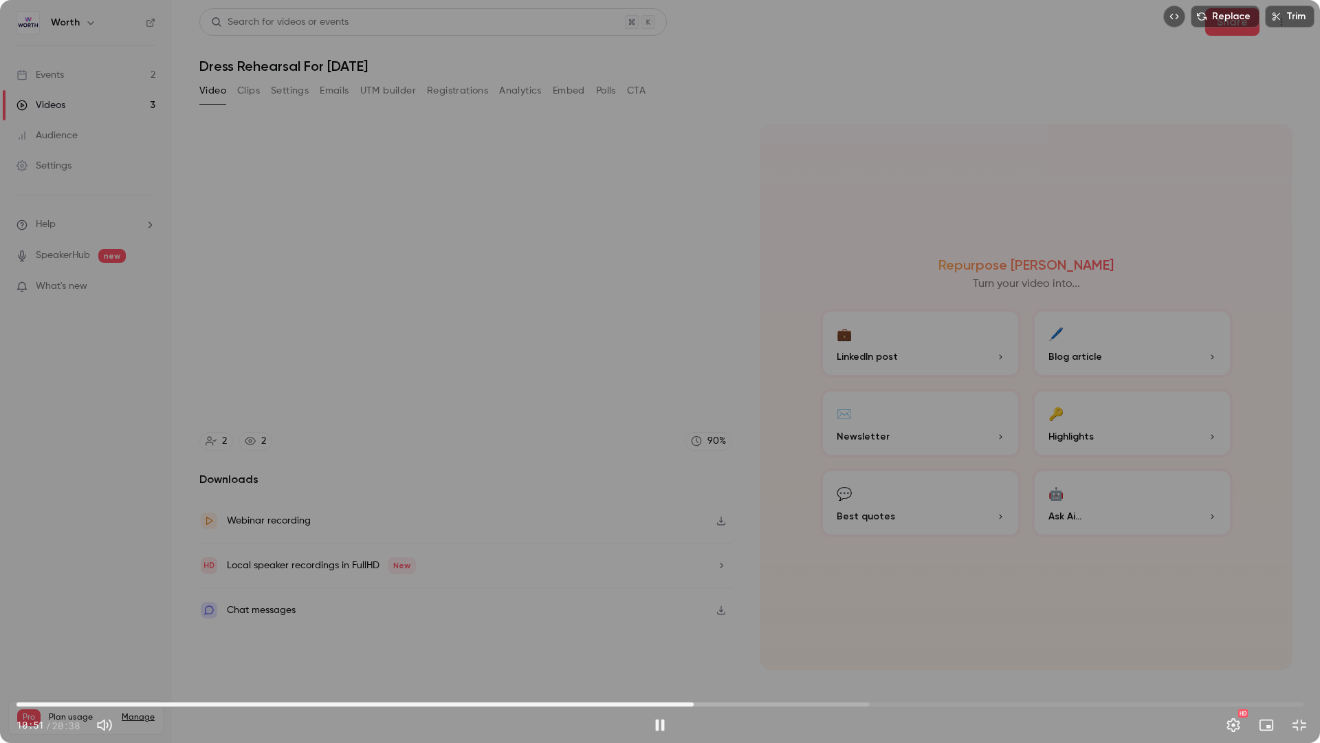
click at [707, 638] on span "10:51" at bounding box center [660, 704] width 1287 height 22
click at [722, 638] on span "11:04" at bounding box center [660, 704] width 1287 height 22
click at [731, 638] on span "11:19" at bounding box center [660, 704] width 1287 height 22
click at [751, 638] on span "11:27" at bounding box center [660, 704] width 1287 height 22
click at [764, 638] on span "11:59" at bounding box center [660, 704] width 1287 height 22
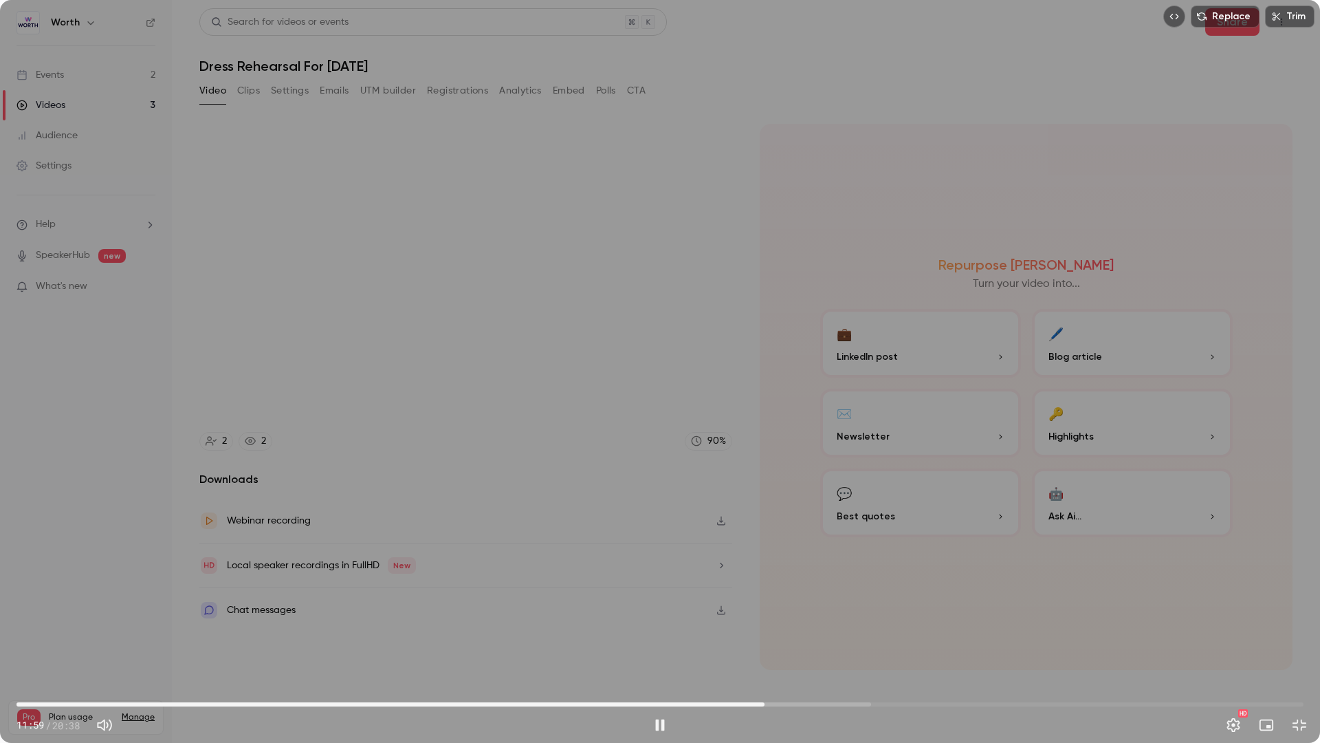
click at [775, 638] on span "11:59" at bounding box center [660, 704] width 1287 height 22
click at [752, 638] on span "12:10" at bounding box center [660, 704] width 1287 height 22
click at [720, 638] on span "11:16" at bounding box center [660, 704] width 1287 height 22
click at [706, 638] on span "11:03" at bounding box center [660, 704] width 1287 height 22
click at [667, 638] on button "Pause" at bounding box center [660, 725] width 28 height 28
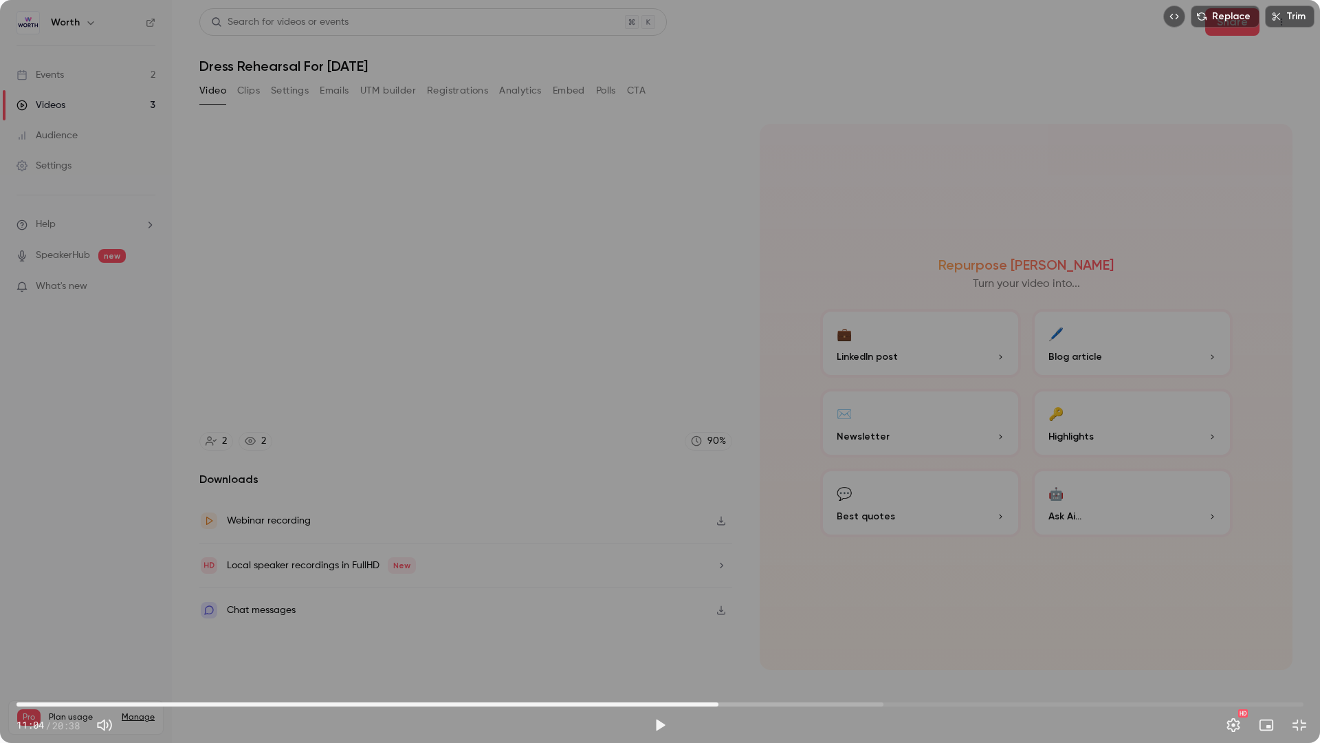
click at [719, 638] on span "11:15" at bounding box center [660, 704] width 1287 height 22
click at [728, 638] on span "11:24" at bounding box center [660, 704] width 1287 height 22
click at [732, 638] on span "11:27" at bounding box center [732, 704] width 4 height 4
click at [741, 638] on span "11:27" at bounding box center [660, 704] width 1287 height 22
click at [746, 638] on span "11:41" at bounding box center [746, 704] width 4 height 4
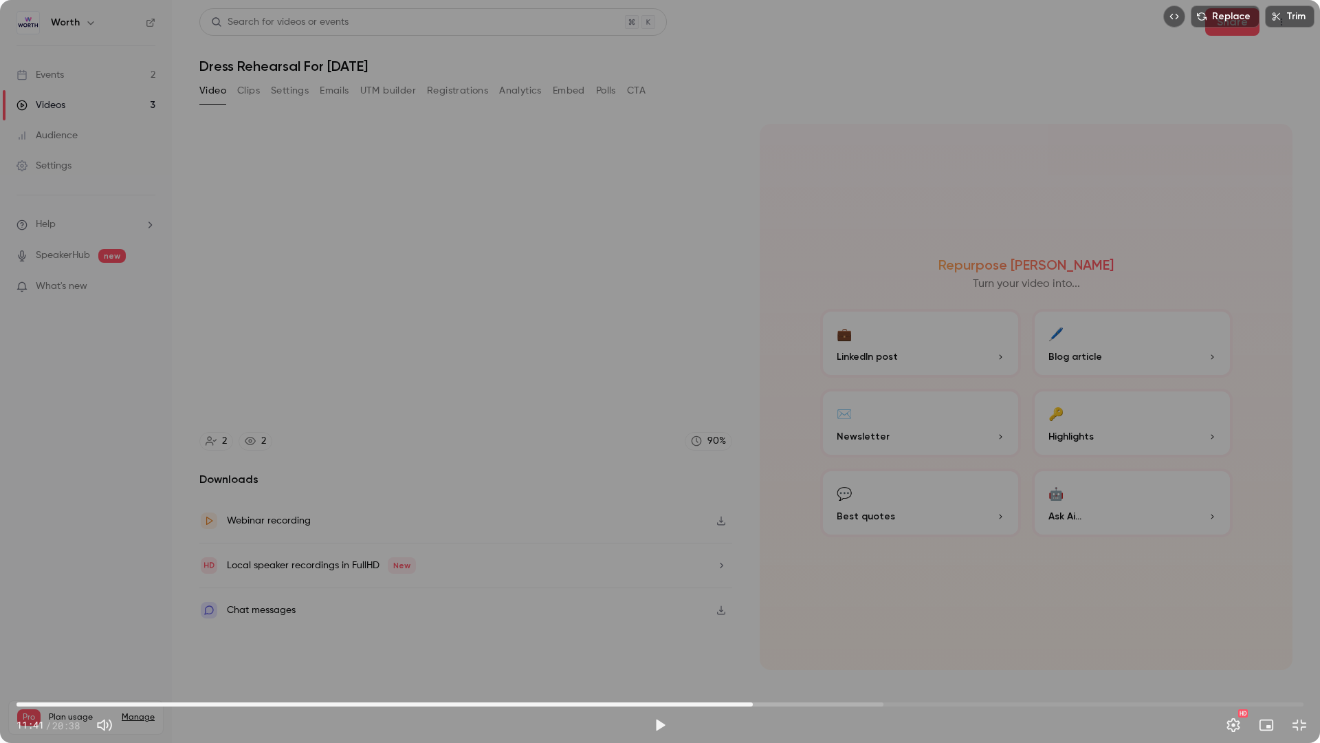
click at [753, 638] on span "11:48" at bounding box center [660, 704] width 1287 height 22
click at [752, 638] on span "11:48" at bounding box center [753, 704] width 4 height 4
click at [766, 638] on span "12:01" at bounding box center [660, 704] width 1287 height 22
click at [766, 638] on span "12:01" at bounding box center [766, 704] width 4 height 4
click at [587, 435] on div "Replace Trim 12:01 12:01 / 20:38 HD" at bounding box center [660, 371] width 1320 height 743
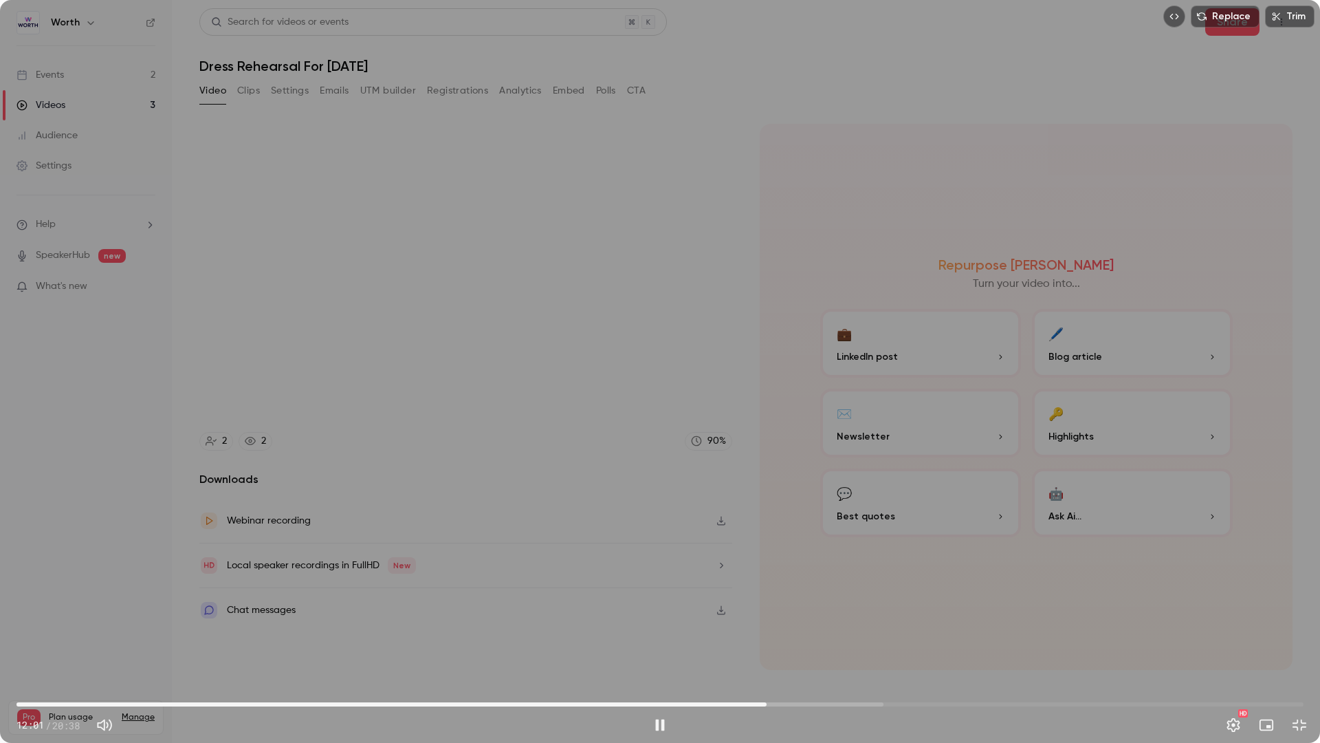
click at [587, 435] on div "Replace Trim 12:01 12:01 / 20:38 HD" at bounding box center [660, 371] width 1320 height 743
click at [629, 435] on div "Replace Trim 12:01 12:01 / 20:38 HD" at bounding box center [660, 371] width 1320 height 743
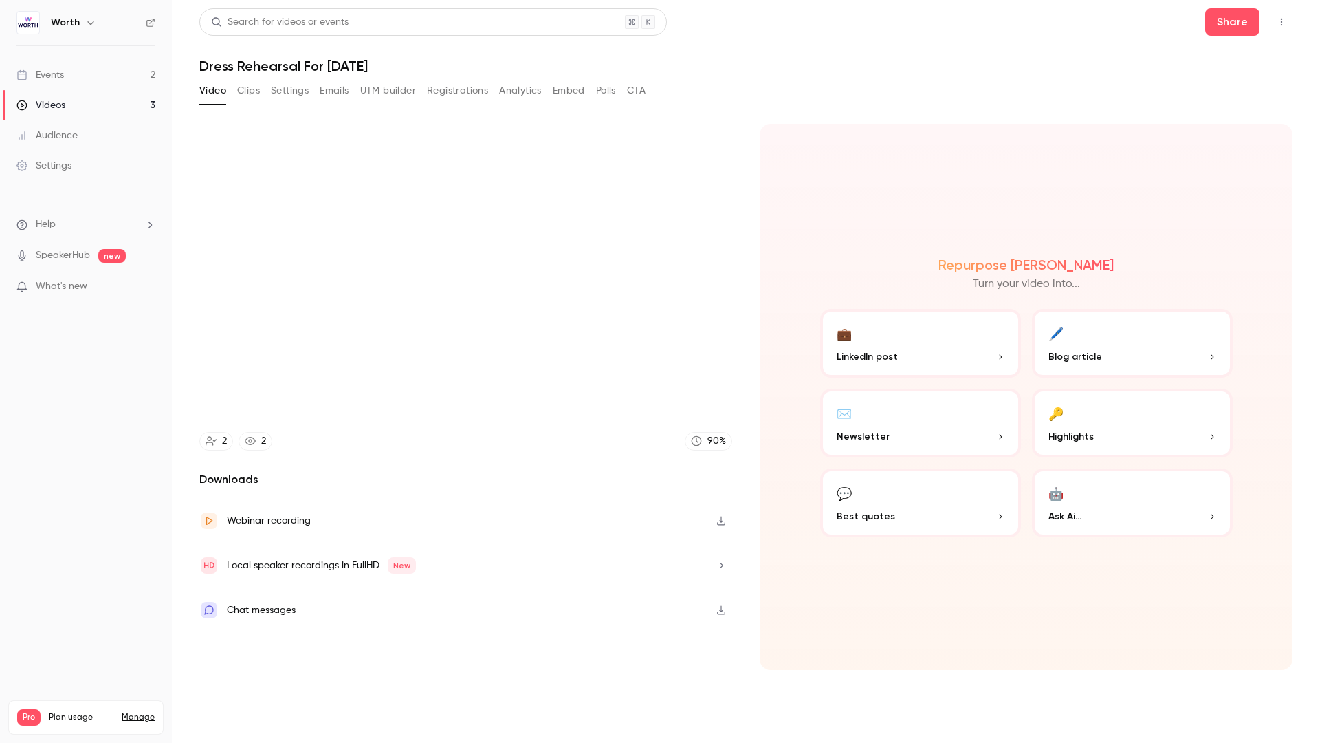
click at [629, 435] on video at bounding box center [660, 371] width 1320 height 743
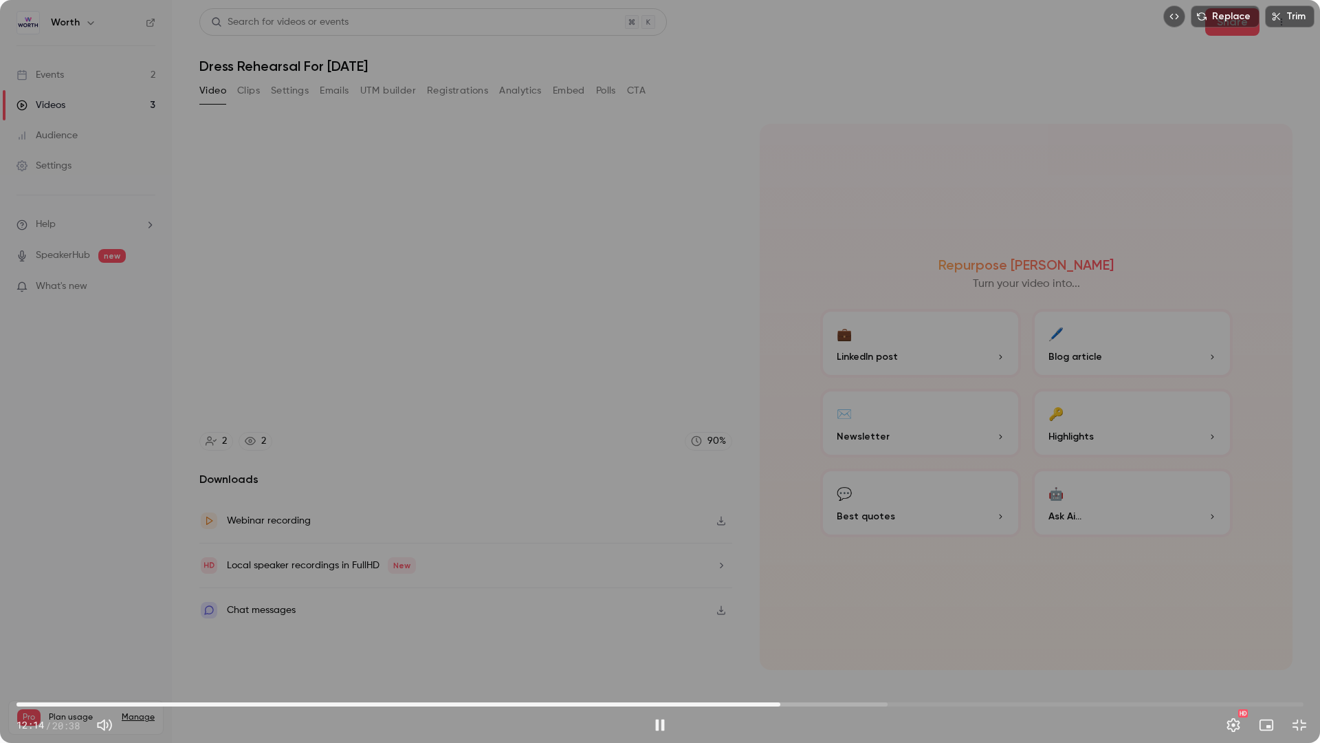
click at [620, 436] on div "Replace Trim 12:14 12:14 / 20:38 HD" at bounding box center [660, 371] width 1320 height 743
click at [759, 638] on span "11:54" at bounding box center [660, 704] width 1287 height 22
click at [660, 638] on button "Play" at bounding box center [660, 725] width 28 height 28
click at [734, 633] on div "Replace Trim 11:57 11:57 / 20:38 HD" at bounding box center [660, 371] width 1320 height 743
click at [1110, 638] on span "17:31" at bounding box center [660, 704] width 1287 height 22
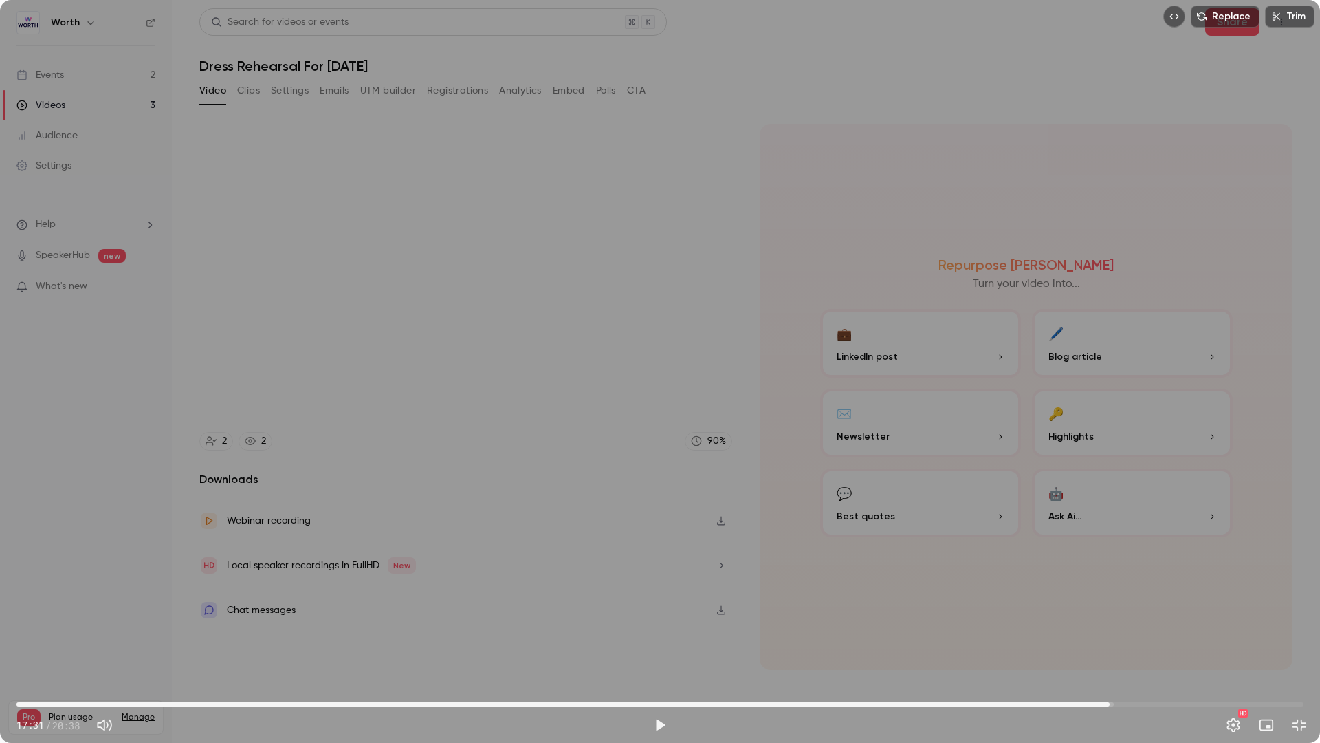
click at [1193, 638] on span "17:31" at bounding box center [660, 704] width 1287 height 22
drag, startPoint x: 1230, startPoint y: 699, endPoint x: 1264, endPoint y: 694, distance: 34.7
click at [1264, 638] on span "19:59" at bounding box center [660, 704] width 1287 height 22
drag, startPoint x: 1264, startPoint y: 694, endPoint x: 1233, endPoint y: 700, distance: 31.6
click at [1233, 638] on span "19:30" at bounding box center [1234, 704] width 4 height 4
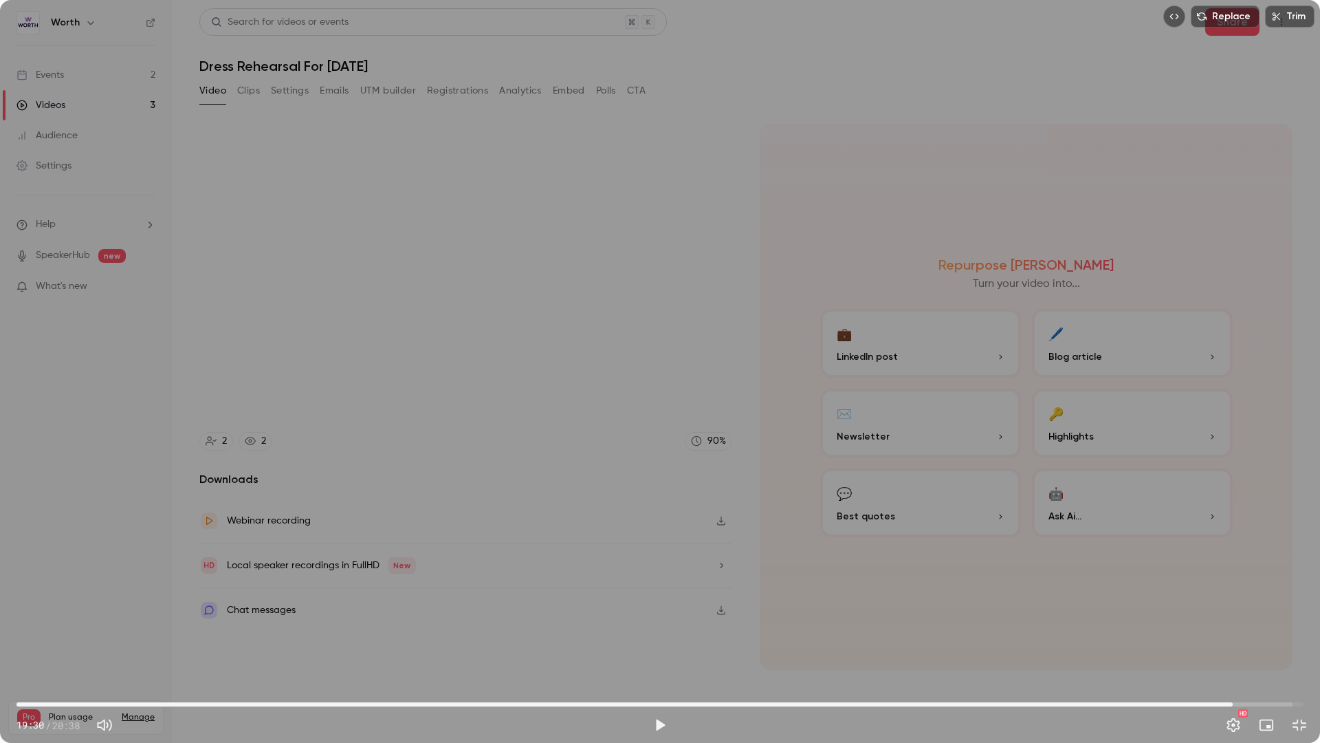
click at [611, 598] on div "Replace Trim 19:30 19:30 / 20:38 HD" at bounding box center [660, 371] width 1320 height 743
click at [1224, 638] on span "19:31" at bounding box center [660, 704] width 1287 height 22
click at [1212, 638] on span "19:11" at bounding box center [660, 704] width 1287 height 22
click at [1190, 638] on div "Replace Trim 19:23 19:23 / 20:39 HD" at bounding box center [660, 371] width 1320 height 743
drag, startPoint x: 698, startPoint y: 714, endPoint x: 702, endPoint y: 692, distance: 22.4
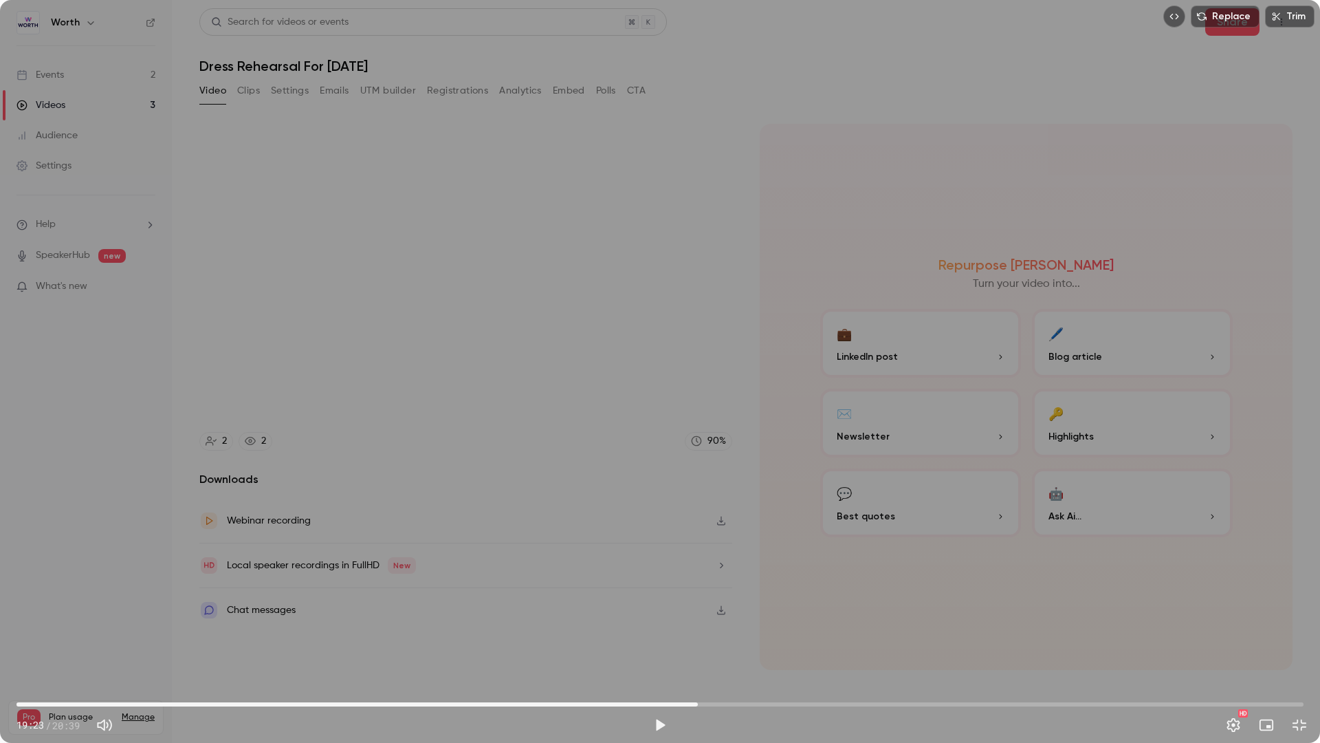
click at [698, 638] on span "10:56" at bounding box center [660, 704] width 1287 height 22
click at [752, 638] on span "11:48" at bounding box center [660, 704] width 1287 height 22
click at [662, 638] on button "Play" at bounding box center [660, 725] width 28 height 28
click at [772, 638] on span "12:07" at bounding box center [660, 704] width 1287 height 22
click at [763, 638] on span "12:07" at bounding box center [660, 704] width 1287 height 22
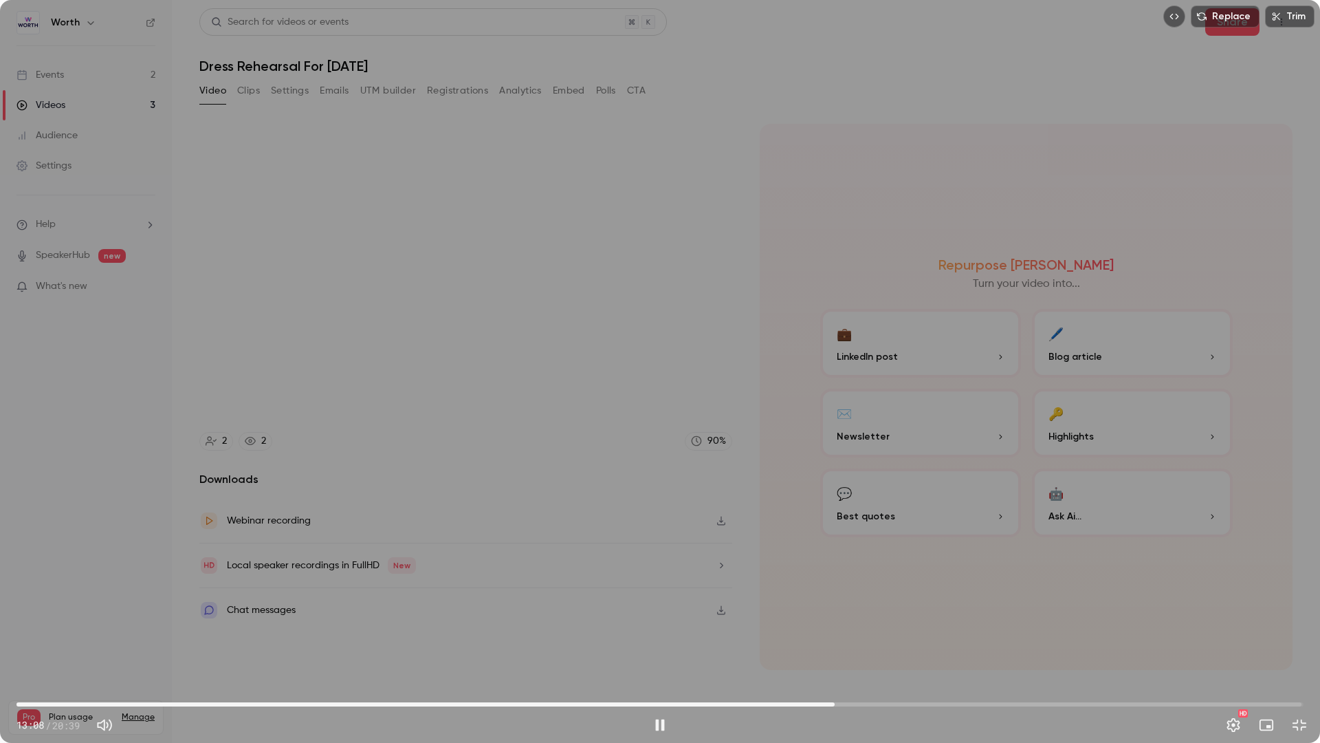
click at [784, 528] on div "Replace Trim 13:08 13:08 / 20:39 HD" at bounding box center [660, 371] width 1320 height 743
click at [733, 464] on div "Replace Trim 13:08 13:08 / 20:39 HD" at bounding box center [660, 371] width 1320 height 743
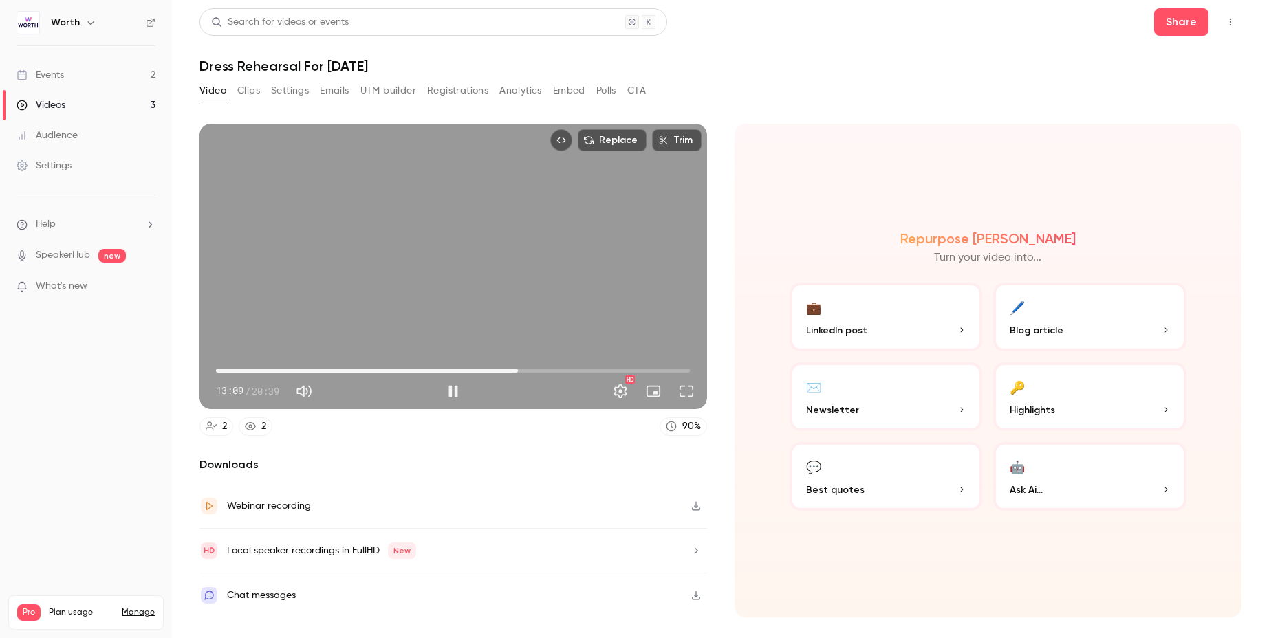
click at [493, 298] on div "Replace Trim 13:09 13:09 / 20:39 HD" at bounding box center [453, 266] width 508 height 285
click at [690, 393] on button "Full screen" at bounding box center [687, 392] width 28 height 28
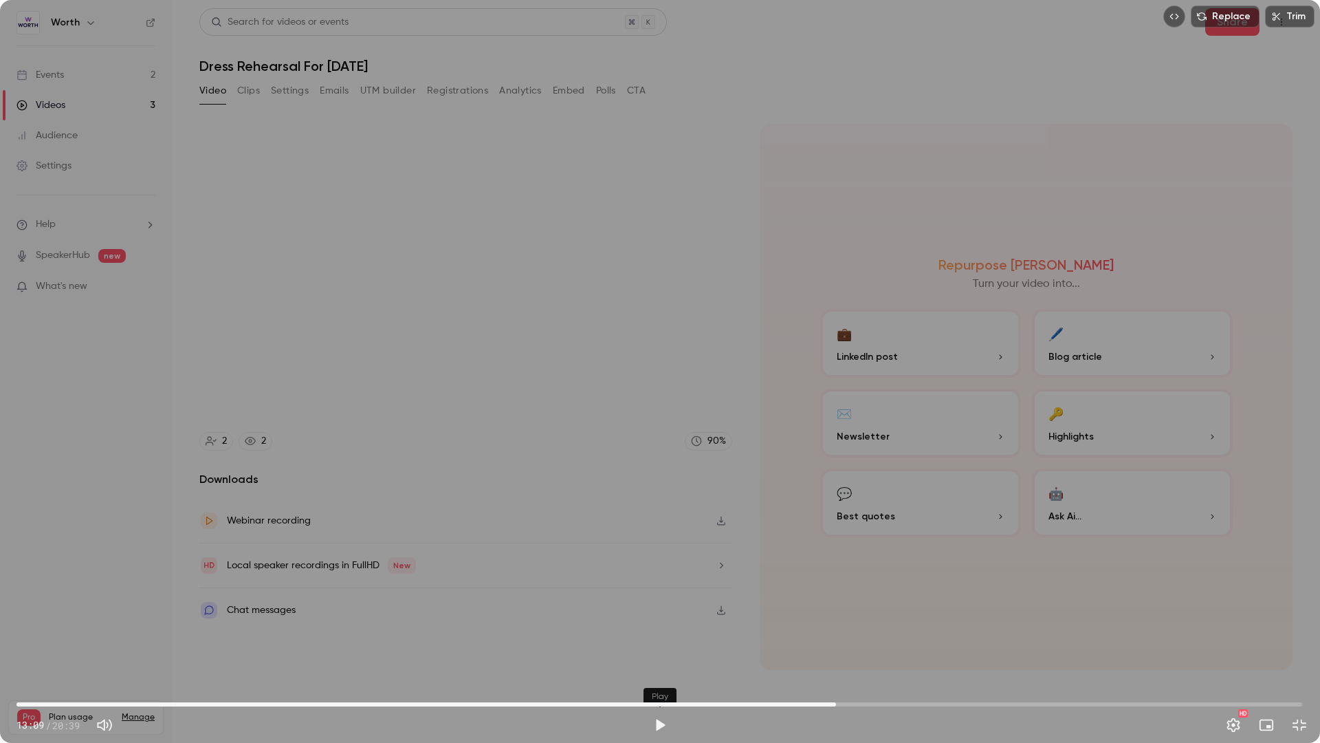
click at [662, 638] on button "Play" at bounding box center [660, 725] width 28 height 28
click at [637, 638] on div "Replace Trim 13:12 13:12 / 20:39 HD" at bounding box center [660, 371] width 1320 height 743
click at [655, 638] on button "Play" at bounding box center [660, 725] width 28 height 28
click at [846, 638] on span "13:18" at bounding box center [846, 704] width 4 height 4
click at [853, 638] on span "13:26" at bounding box center [660, 704] width 1287 height 22
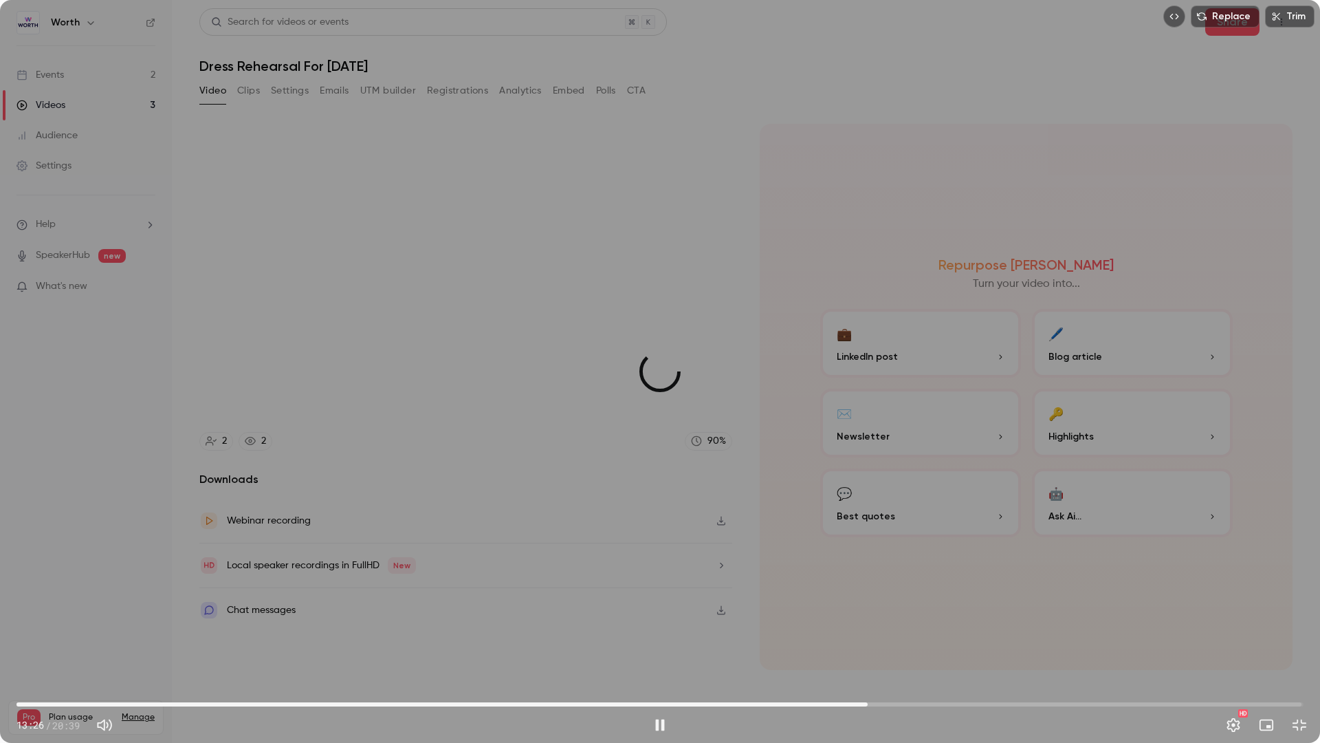
click at [868, 638] on span "13:40" at bounding box center [660, 704] width 1287 height 22
click at [880, 638] on span "13:51" at bounding box center [660, 704] width 1287 height 22
click at [902, 638] on span "13:51" at bounding box center [660, 704] width 1287 height 22
click at [909, 638] on span "14:19" at bounding box center [908, 704] width 4 height 4
click at [921, 638] on span "14:31" at bounding box center [660, 704] width 1287 height 22
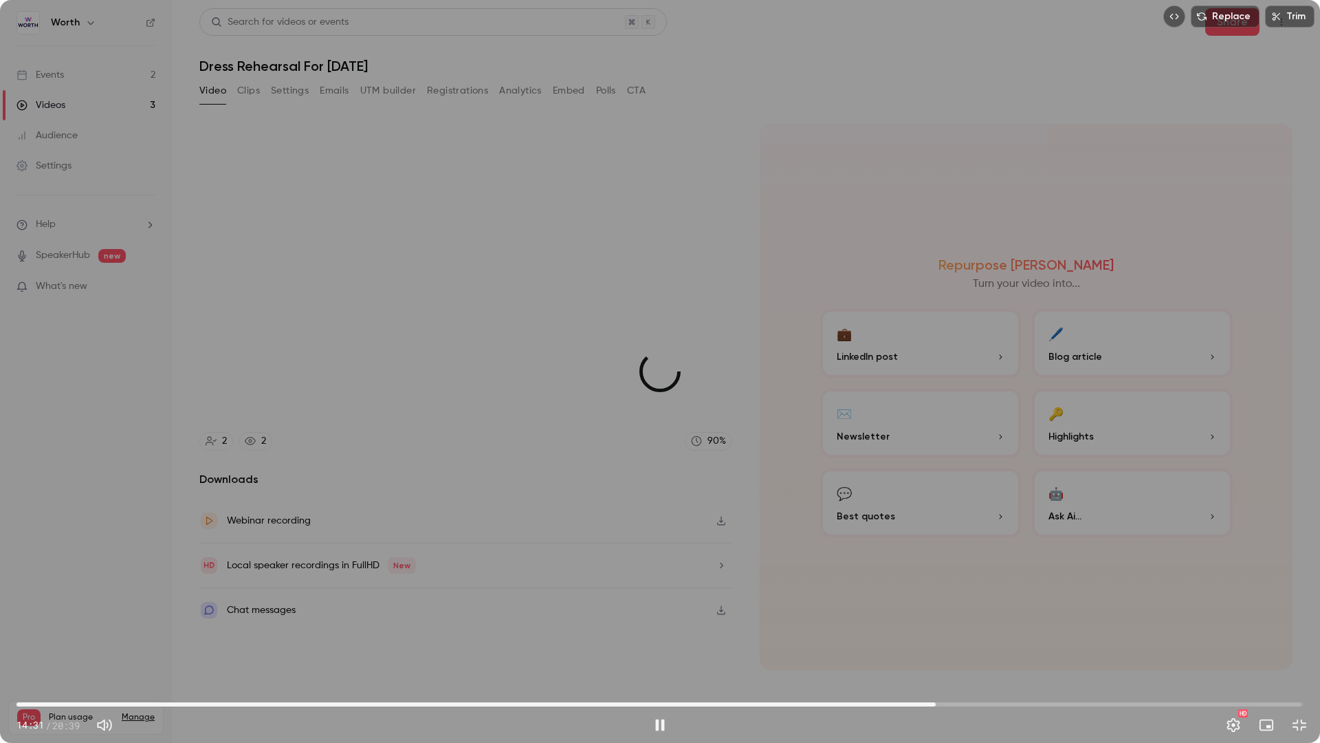
click at [936, 638] on span "14:45" at bounding box center [660, 704] width 1287 height 22
click at [953, 638] on span "15:02" at bounding box center [660, 704] width 1287 height 22
click at [971, 638] on span "15:02" at bounding box center [660, 704] width 1287 height 22
click at [990, 638] on span "15:19" at bounding box center [660, 704] width 1287 height 22
click at [1006, 638] on span "15:53" at bounding box center [660, 704] width 1287 height 22
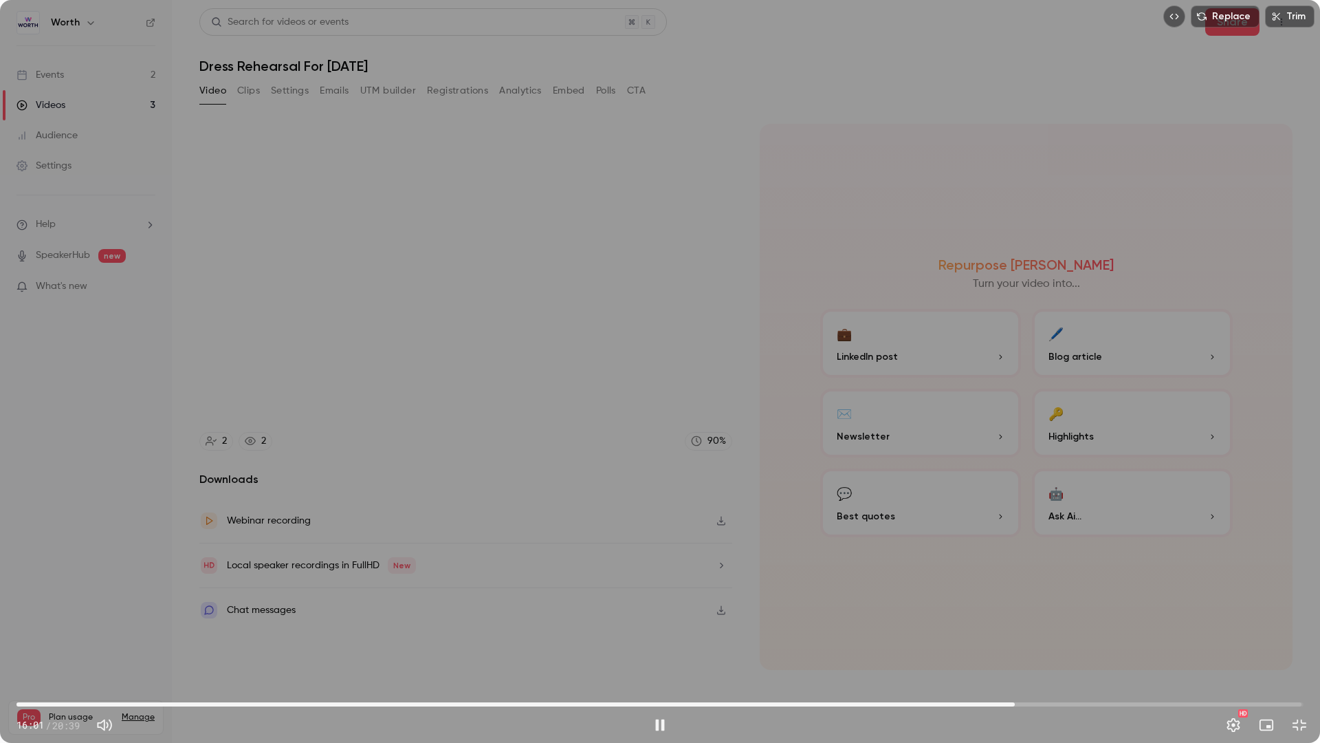
click at [1034, 638] on span "16:01" at bounding box center [660, 704] width 1287 height 22
drag, startPoint x: 1027, startPoint y: 699, endPoint x: 1016, endPoint y: 699, distance: 11.0
click at [1016, 638] on span "16:02" at bounding box center [660, 704] width 1287 height 22
click at [965, 616] on div "Replace Trim 16:33 16:33 / 20:39 HD" at bounding box center [660, 371] width 1320 height 743
click at [664, 638] on button "Play" at bounding box center [660, 725] width 28 height 28
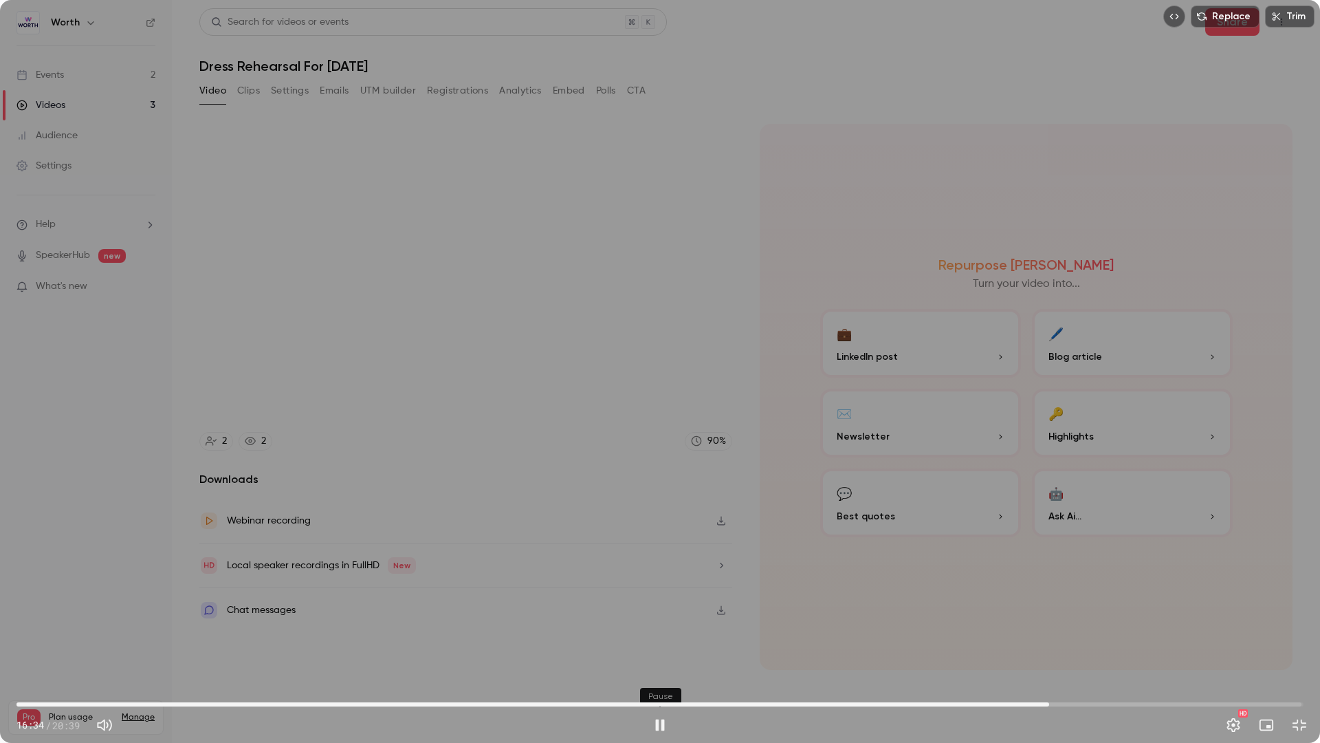
click at [664, 638] on button "Pause" at bounding box center [660, 725] width 28 height 28
click at [658, 638] on button "Play" at bounding box center [660, 725] width 28 height 28
click at [1074, 638] on span "16:58" at bounding box center [660, 704] width 1287 height 22
click at [1085, 638] on span "17:09" at bounding box center [660, 704] width 1287 height 22
click at [1100, 638] on span "17:10" at bounding box center [660, 704] width 1287 height 22
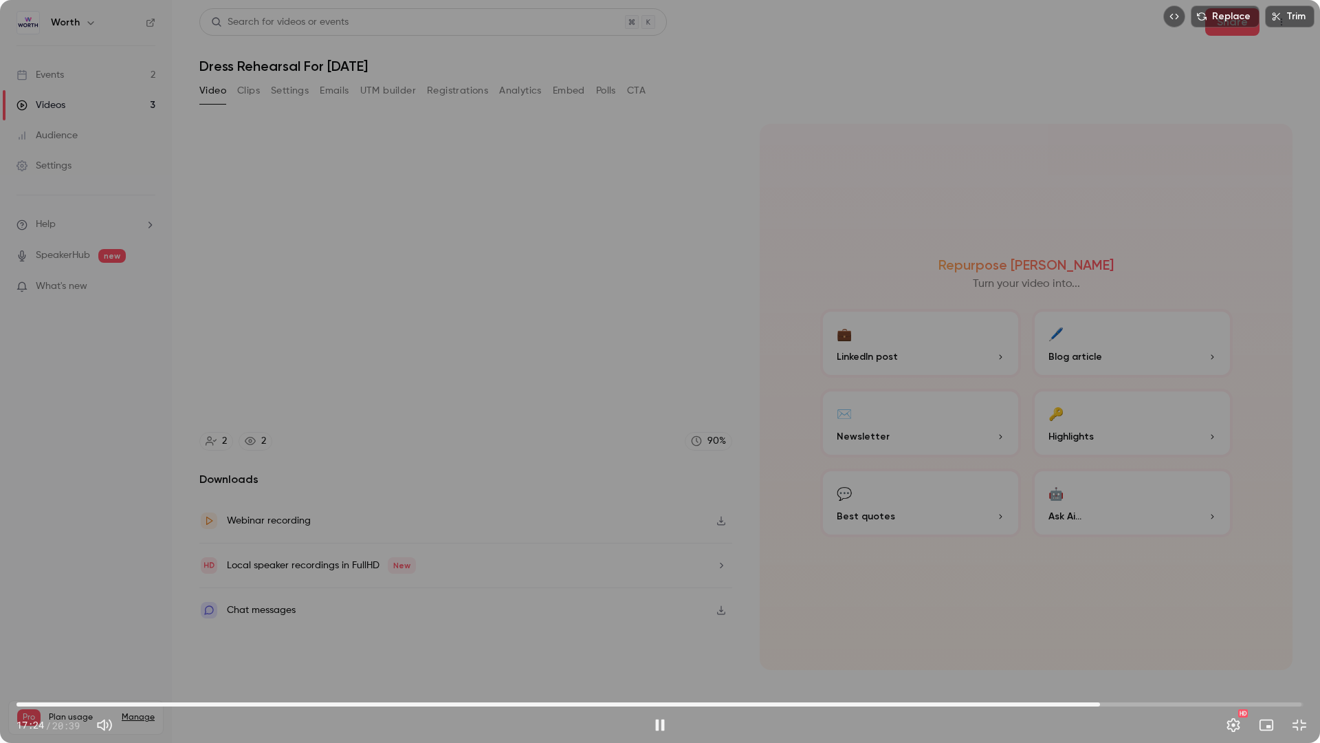
click at [1113, 638] on span "17:24" at bounding box center [660, 704] width 1287 height 22
click at [1122, 638] on span "17:45" at bounding box center [660, 704] width 1287 height 22
click at [1140, 638] on span "17:45" at bounding box center [660, 704] width 1287 height 22
click at [1128, 638] on span "17:50" at bounding box center [660, 704] width 1287 height 22
click at [658, 530] on div "Replace Trim 18:08 18:08 / 20:39 HD" at bounding box center [660, 371] width 1320 height 743
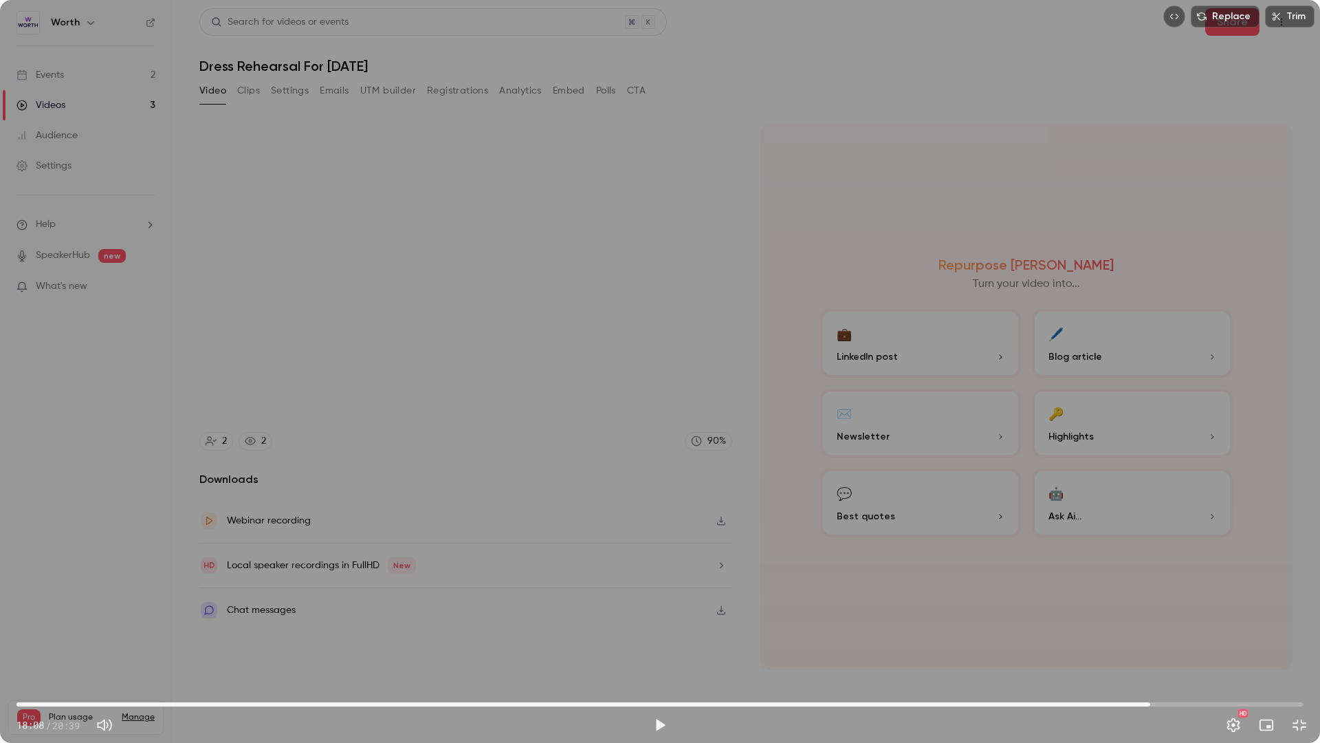
click at [1151, 638] on span "18:12" at bounding box center [1151, 704] width 4 height 4
click at [664, 638] on button "Play" at bounding box center [660, 725] width 28 height 28
click at [674, 534] on div "Replace Trim 18:29 18:29 / 20:39 HD" at bounding box center [660, 371] width 1320 height 743
click at [1151, 638] on span "18:12" at bounding box center [660, 704] width 1287 height 22
click at [656, 638] on button "Play" at bounding box center [660, 725] width 28 height 28
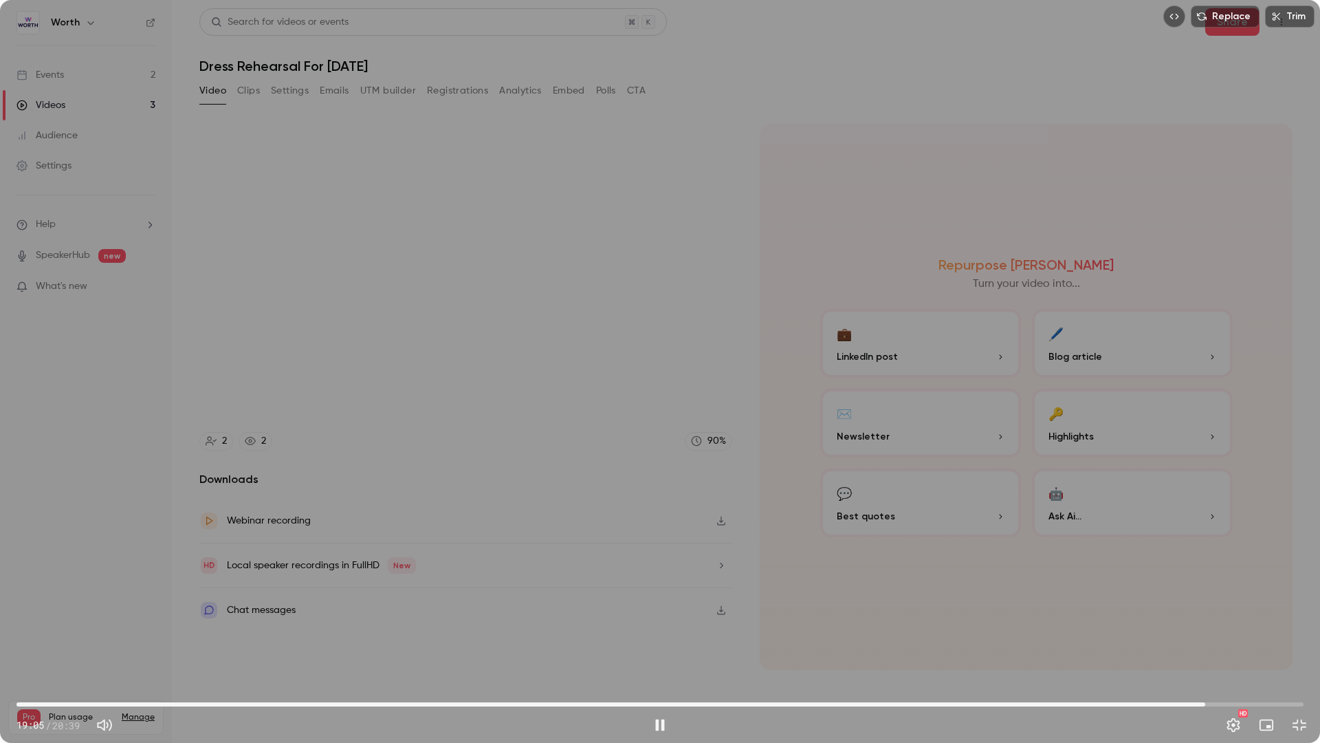
click at [1176, 638] on span "19:05" at bounding box center [660, 704] width 1287 height 22
click at [618, 589] on div "Replace Trim 18:57 18:57 / 20:39 HD" at bounding box center [660, 371] width 1320 height 743
click at [618, 589] on div "Replace Trim 18:58 18:58 / 20:39 HD" at bounding box center [660, 371] width 1320 height 743
click at [1184, 638] on span "18:44" at bounding box center [660, 704] width 1287 height 22
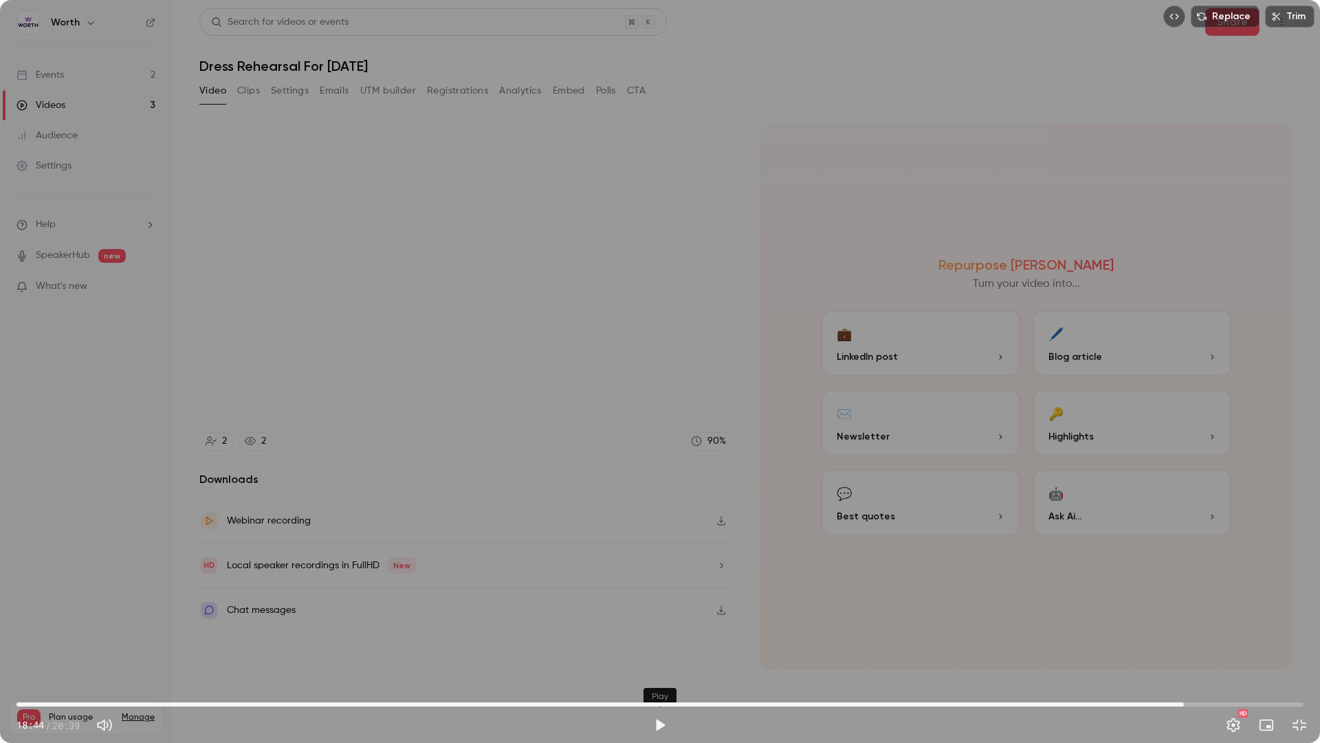
click at [657, 638] on button "Play" at bounding box center [660, 725] width 28 height 28
click at [657, 638] on button "Pause" at bounding box center [660, 725] width 28 height 28
click at [659, 638] on button "Play" at bounding box center [660, 725] width 28 height 28
click at [656, 638] on button "Pause" at bounding box center [660, 725] width 28 height 28
click at [656, 638] on button "Play" at bounding box center [660, 725] width 28 height 28
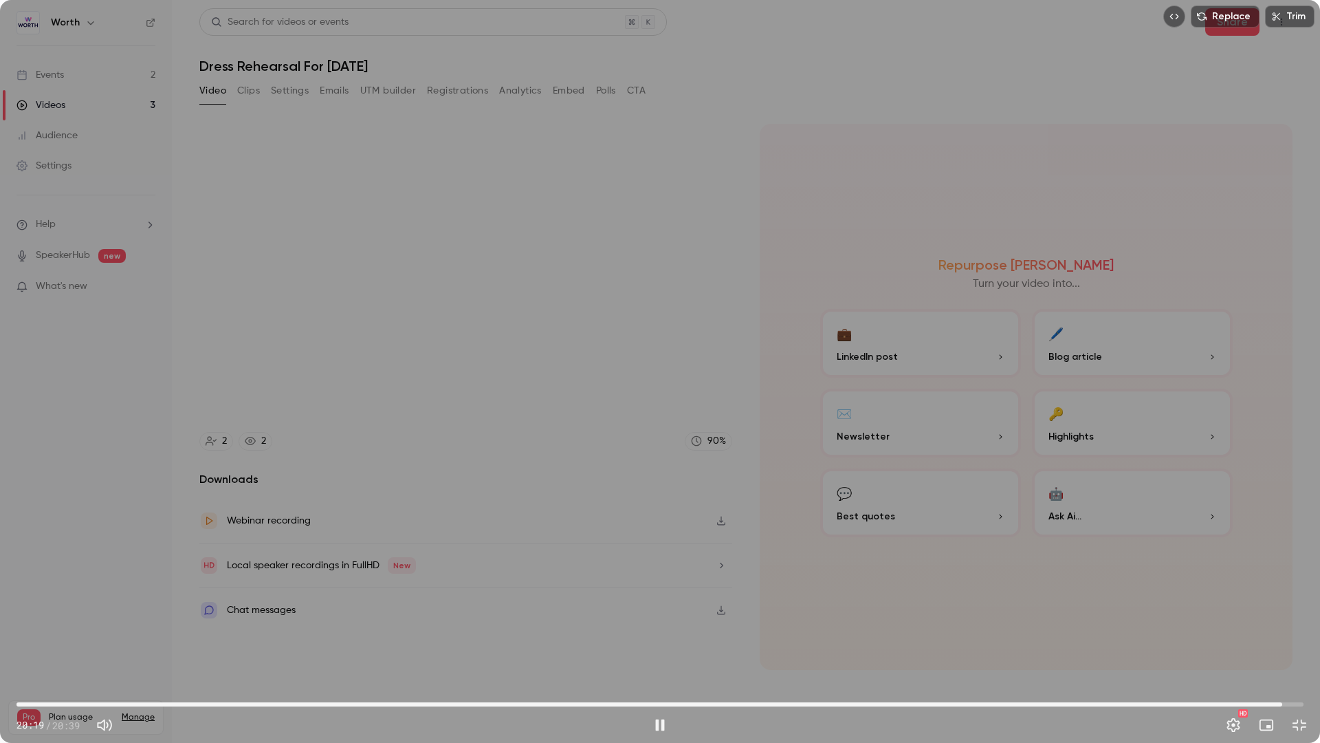
click at [696, 571] on div "Replace Trim 20:19 20:19 / 20:39 HD" at bounding box center [660, 371] width 1320 height 743
click at [869, 332] on div "Replace Trim 20:19 20:19 / 20:39 HD" at bounding box center [660, 371] width 1320 height 743
click at [1178, 532] on div "Replace Trim 20:39 20:39 / 20:39 HD" at bounding box center [660, 371] width 1320 height 743
click at [1254, 638] on span "19:52" at bounding box center [660, 704] width 1287 height 22
click at [1268, 638] on span "20:13" at bounding box center [660, 704] width 1287 height 22
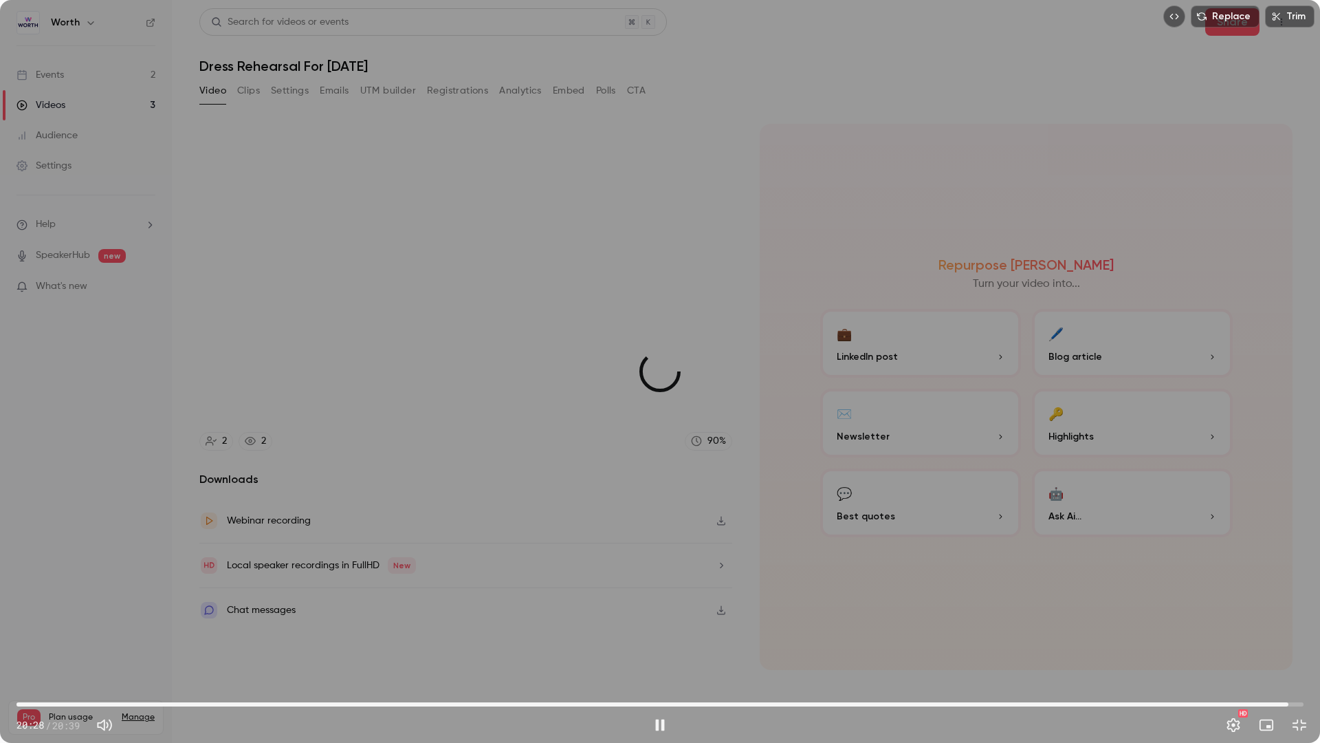
click at [1268, 638] on span "20:25" at bounding box center [1289, 704] width 4 height 4
drag, startPoint x: 1285, startPoint y: 697, endPoint x: 1302, endPoint y: 697, distance: 17.2
click at [1268, 638] on span "20:37" at bounding box center [1302, 704] width 4 height 4
type input "******"
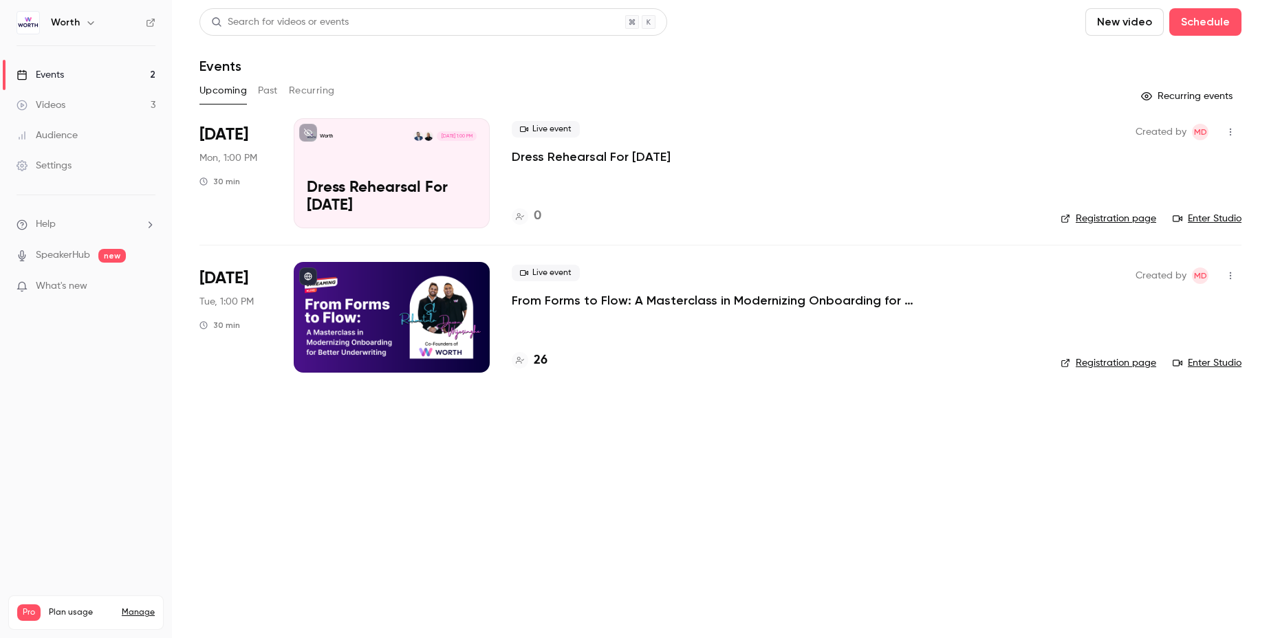
click at [384, 318] on div at bounding box center [392, 317] width 196 height 110
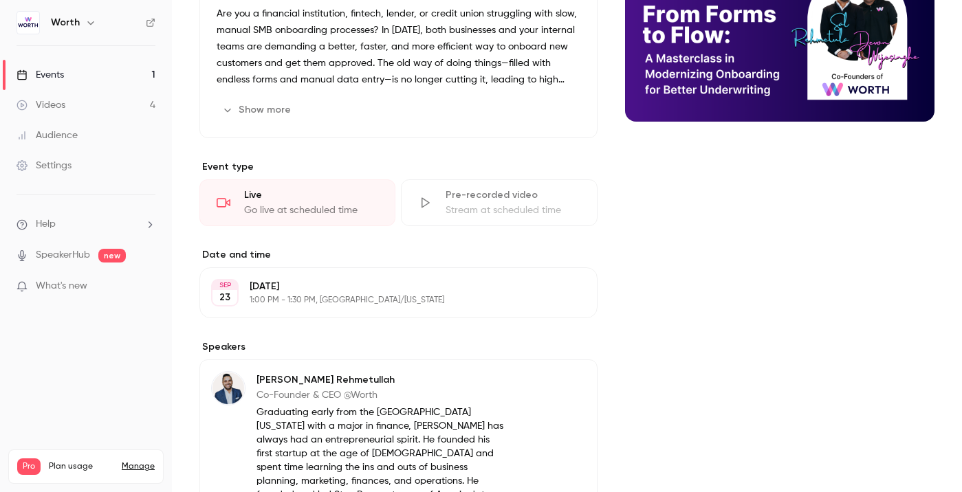
scroll to position [7, 0]
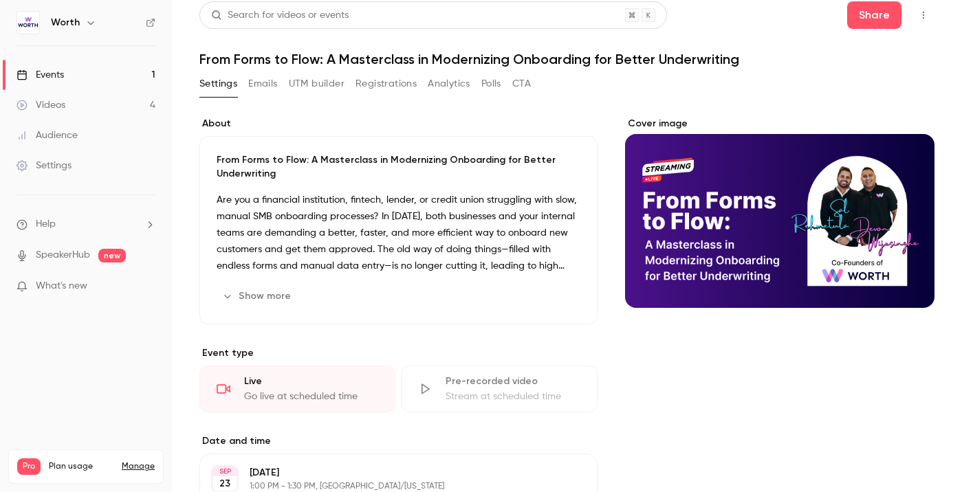
click at [385, 88] on button "Registrations" at bounding box center [386, 84] width 61 height 22
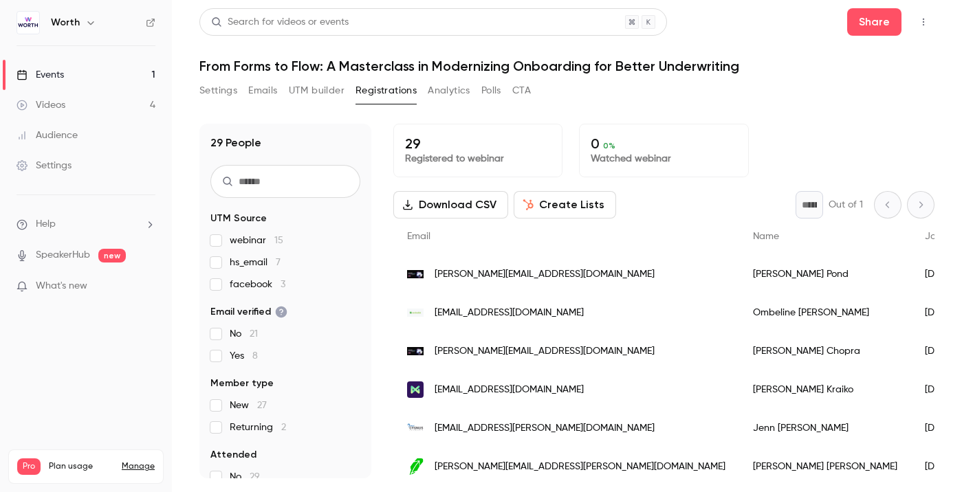
click at [109, 80] on link "Events 1" at bounding box center [86, 75] width 172 height 30
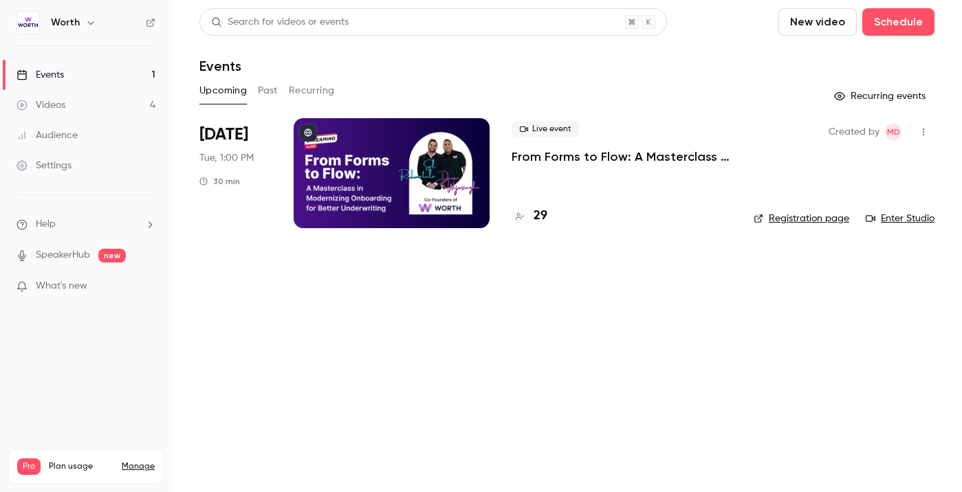
click at [796, 218] on link "Registration page" at bounding box center [802, 219] width 96 height 14
click at [541, 216] on h4 "29" at bounding box center [541, 216] width 14 height 19
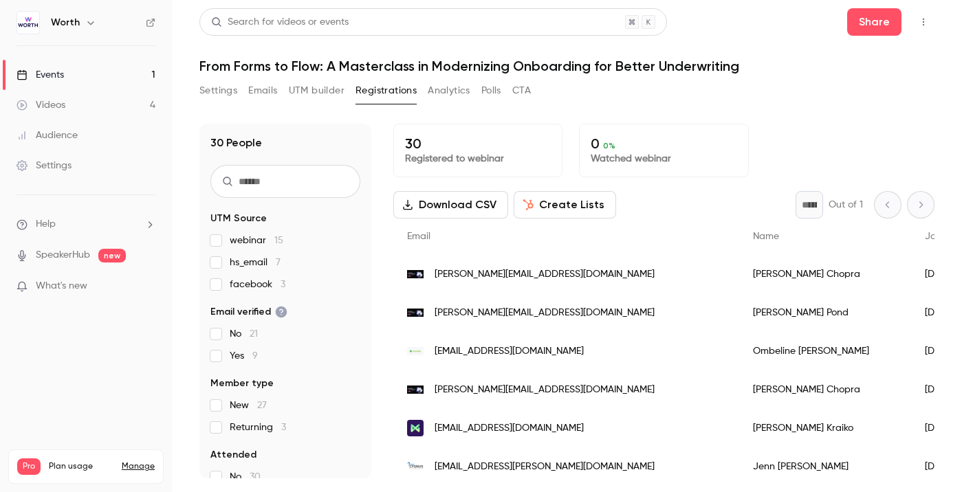
click at [323, 91] on button "UTM builder" at bounding box center [317, 91] width 56 height 22
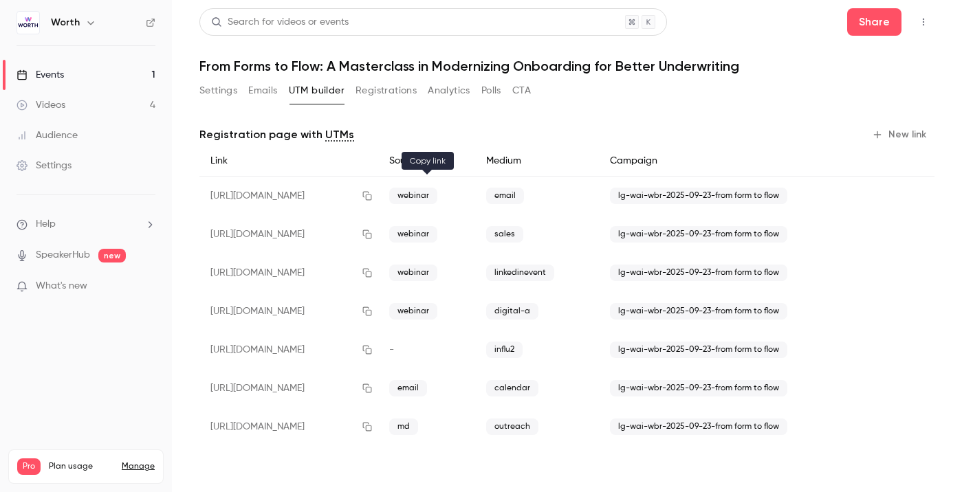
click at [373, 197] on icon "button" at bounding box center [367, 196] width 11 height 10
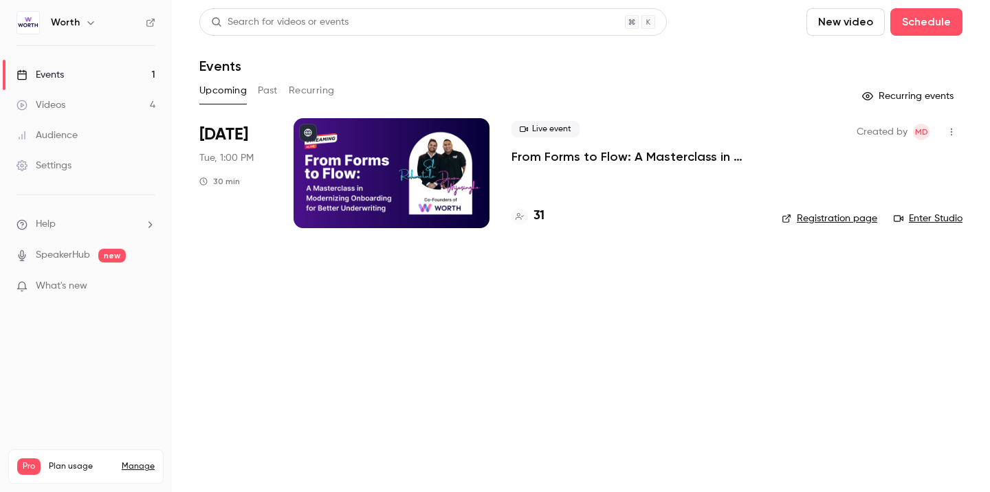
click at [543, 217] on h4 "31" at bounding box center [539, 216] width 11 height 19
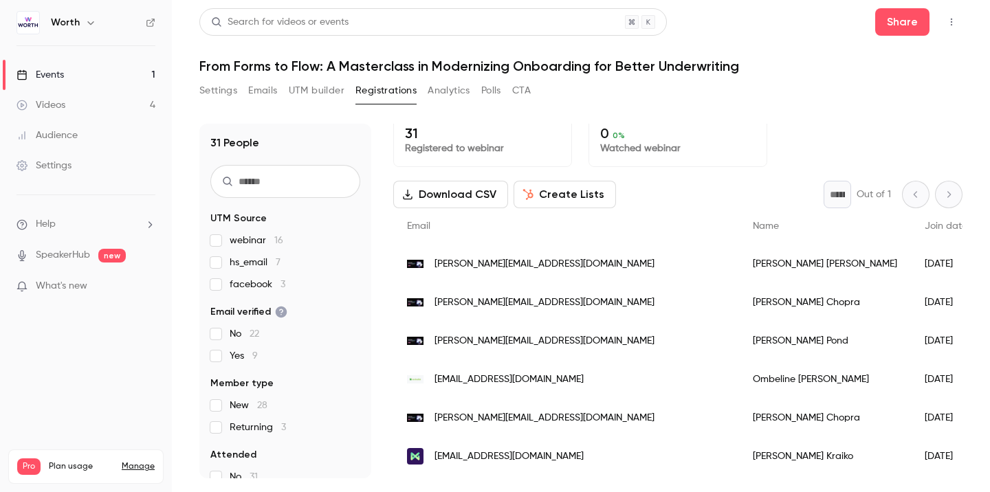
scroll to position [12, 0]
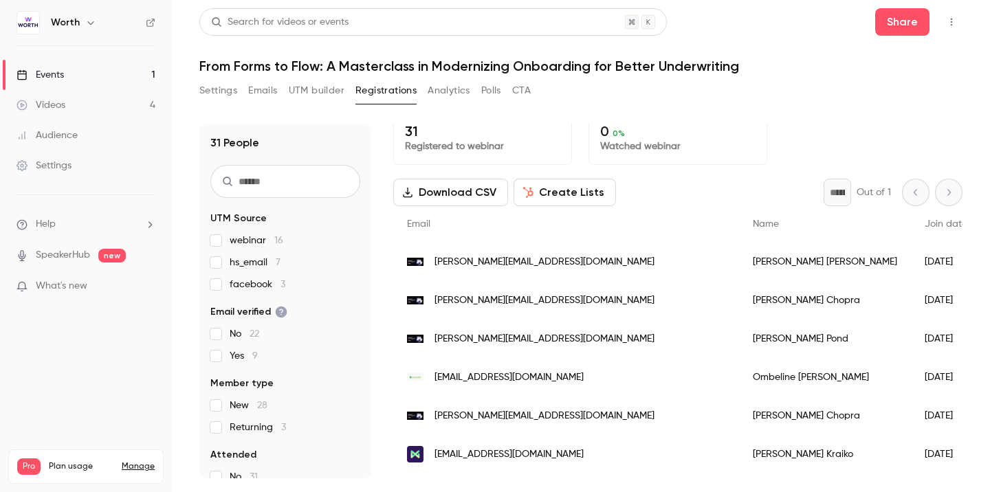
click at [91, 78] on link "Events 1" at bounding box center [86, 75] width 172 height 30
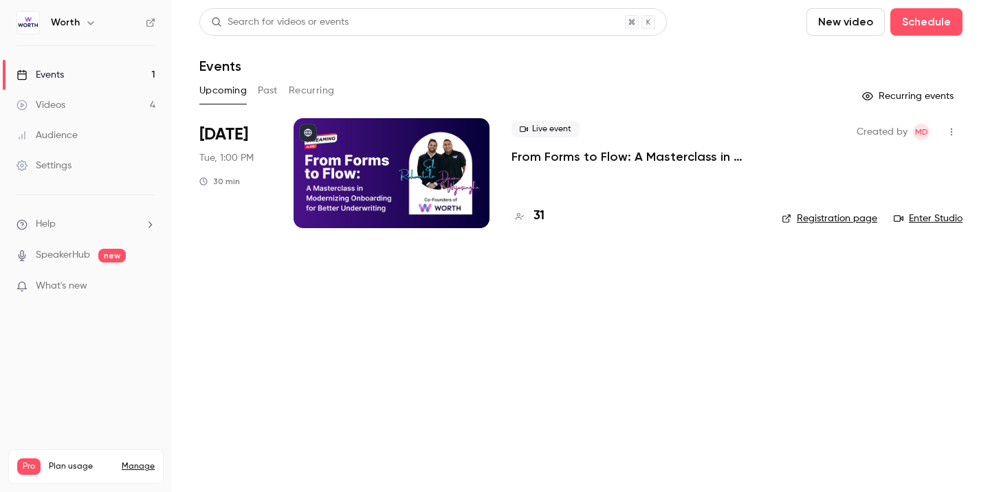
click at [816, 236] on li "Sep 23 Tue, 1:00 PM 30 min Live event From Forms to Flow: A Masterclass in Mode…" at bounding box center [580, 181] width 763 height 127
click at [926, 218] on link "Enter Studio" at bounding box center [928, 219] width 69 height 14
click at [539, 216] on h4 "31" at bounding box center [539, 216] width 11 height 19
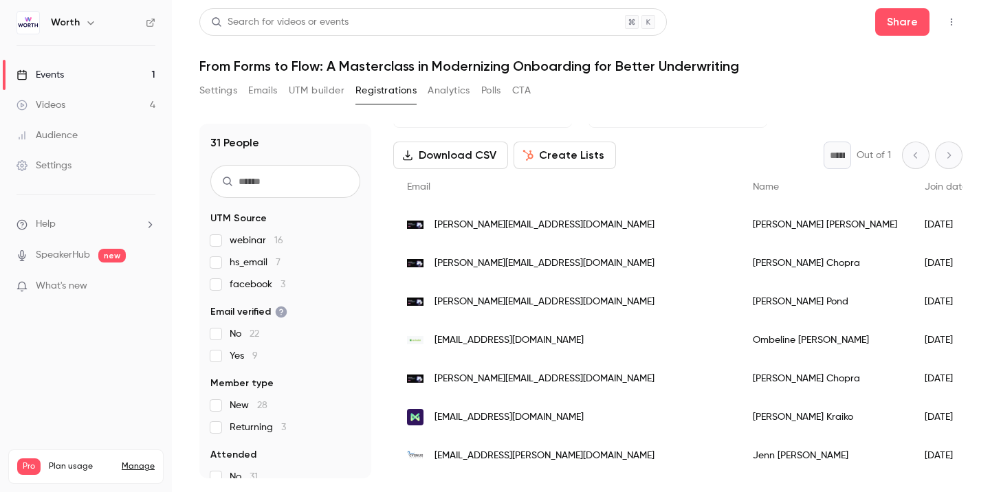
scroll to position [58, 0]
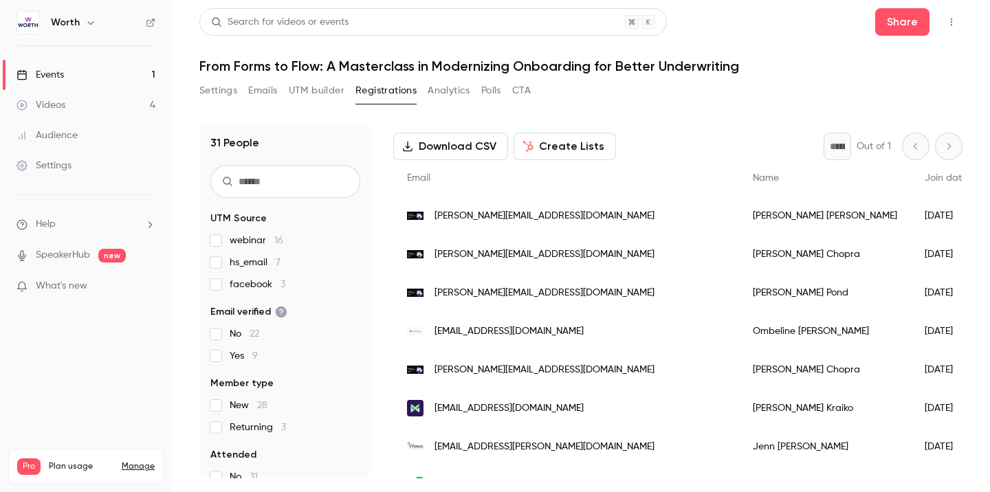
click at [537, 216] on span "suneera@joinworth.com" at bounding box center [545, 216] width 220 height 14
